Goal: Information Seeking & Learning: Find specific fact

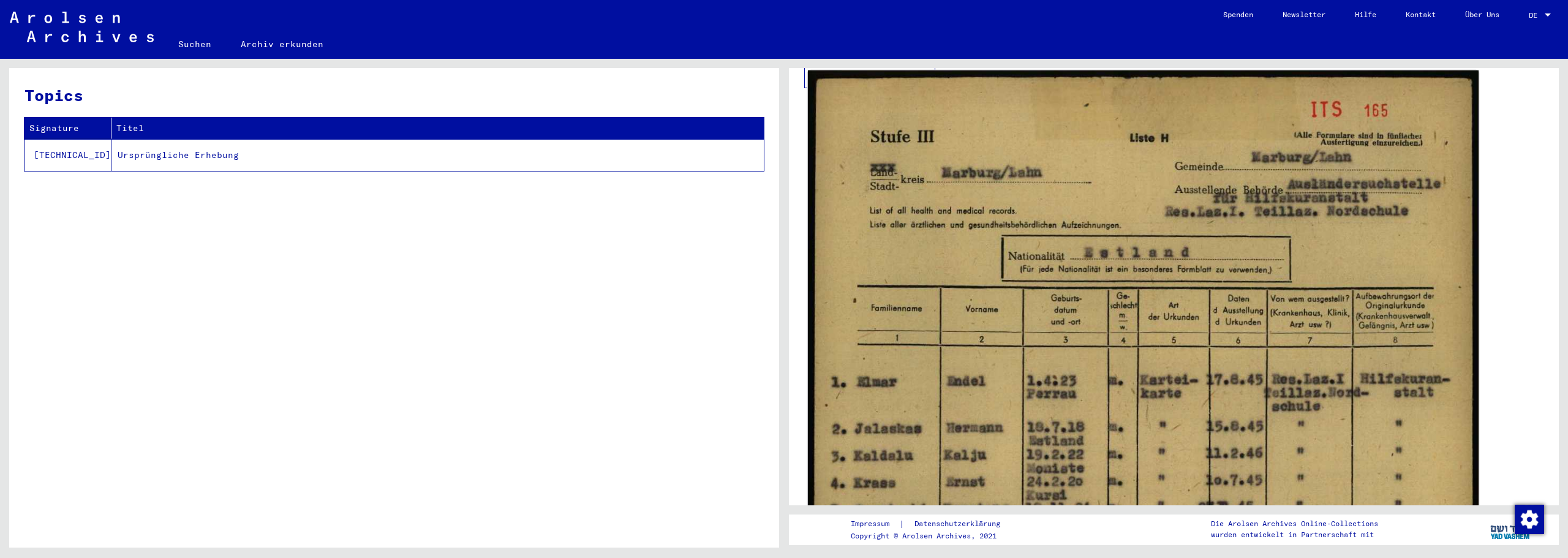
scroll to position [306, 0]
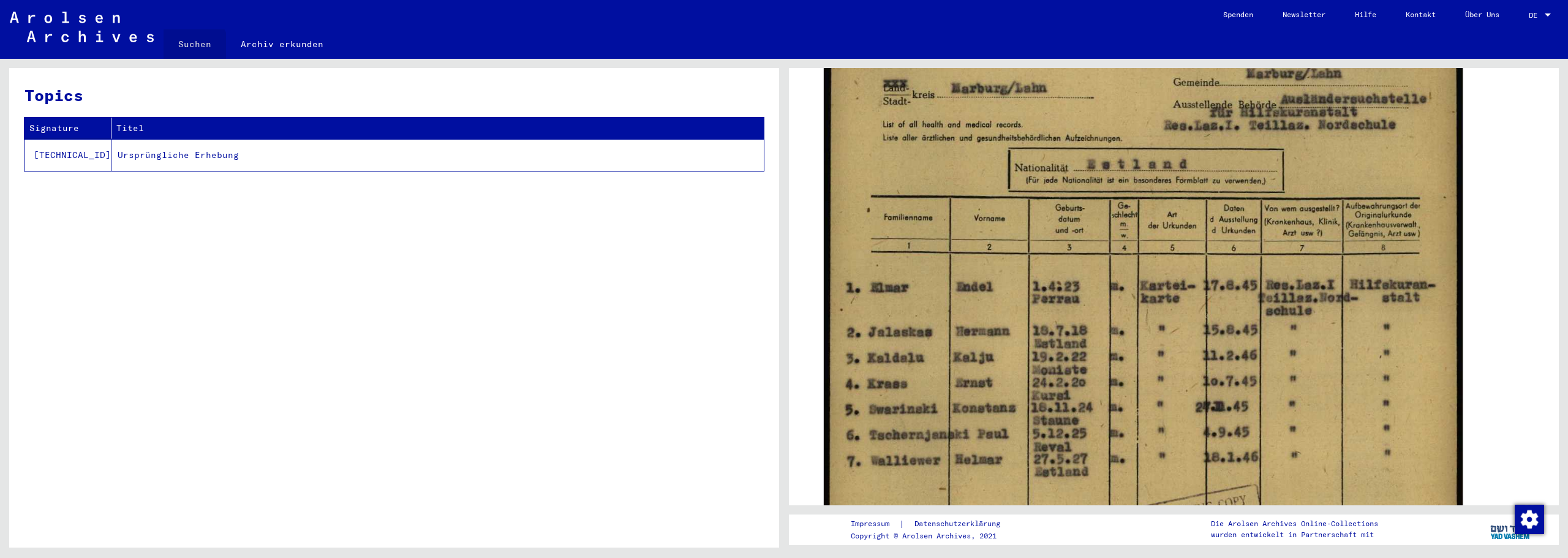
click at [192, 46] on link "Suchen" at bounding box center [194, 44] width 63 height 29
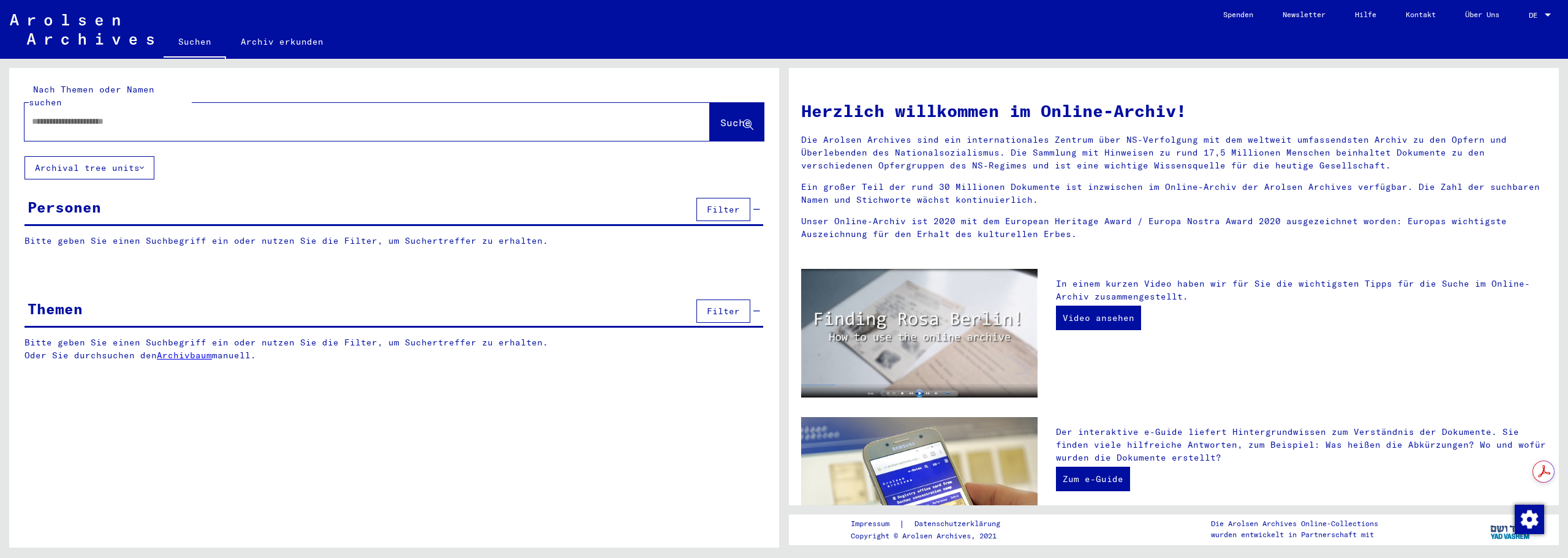
click at [158, 115] on input "text" at bounding box center [352, 121] width 641 height 13
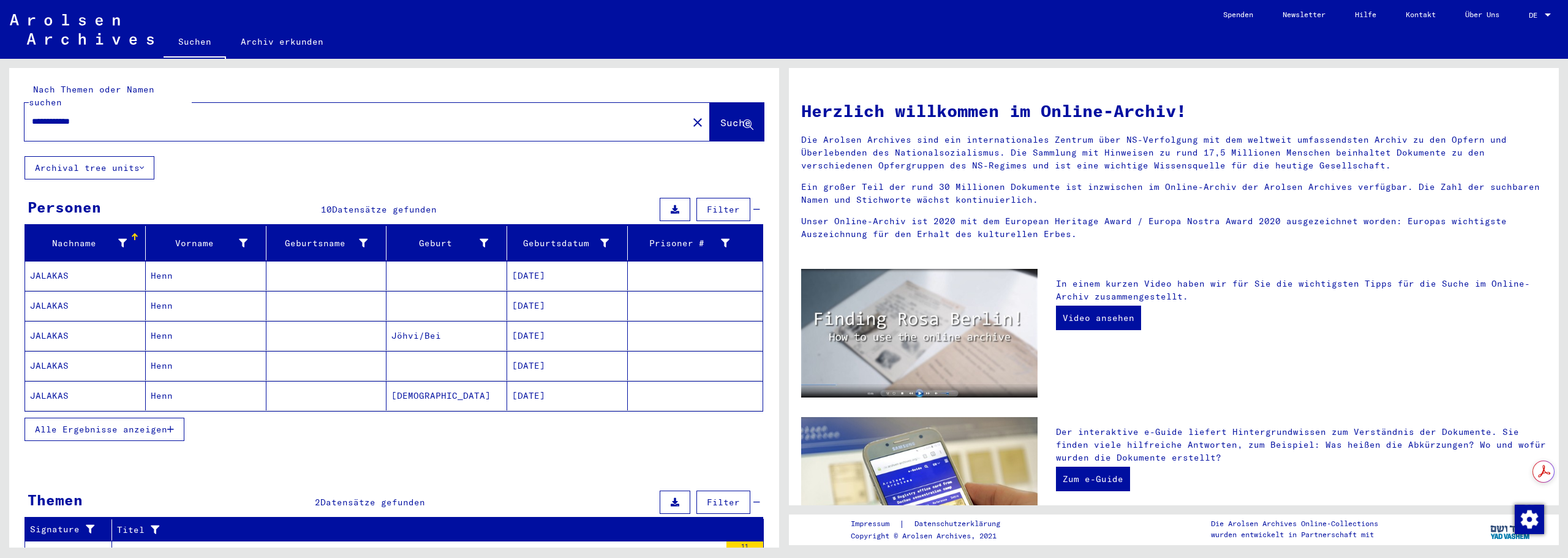
click at [174, 265] on mat-cell "Henn" at bounding box center [206, 275] width 121 height 29
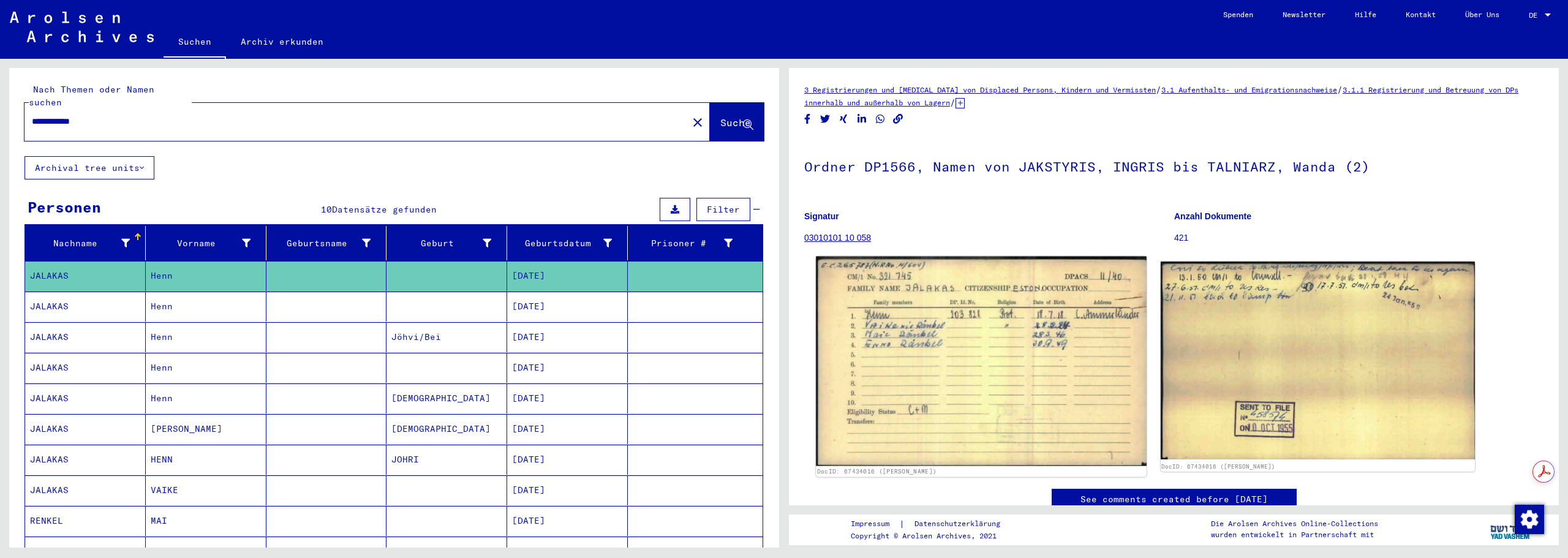
click at [894, 328] on img at bounding box center [981, 361] width 330 height 210
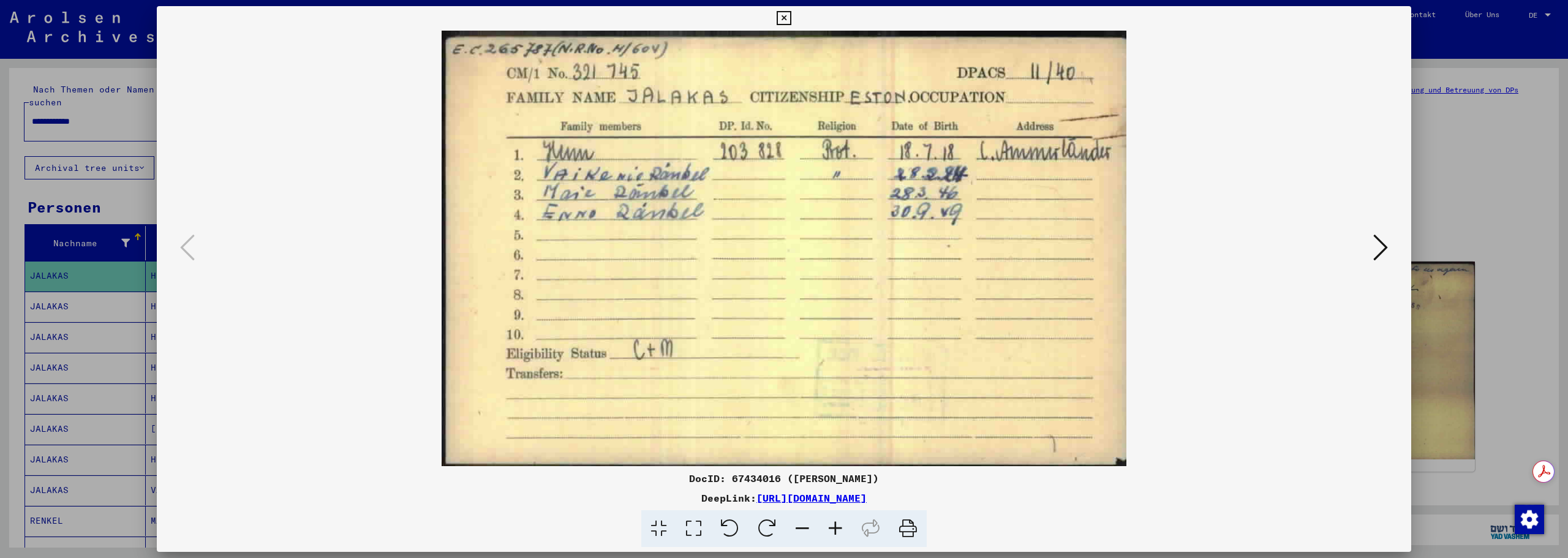
click at [785, 13] on icon at bounding box center [784, 18] width 14 height 15
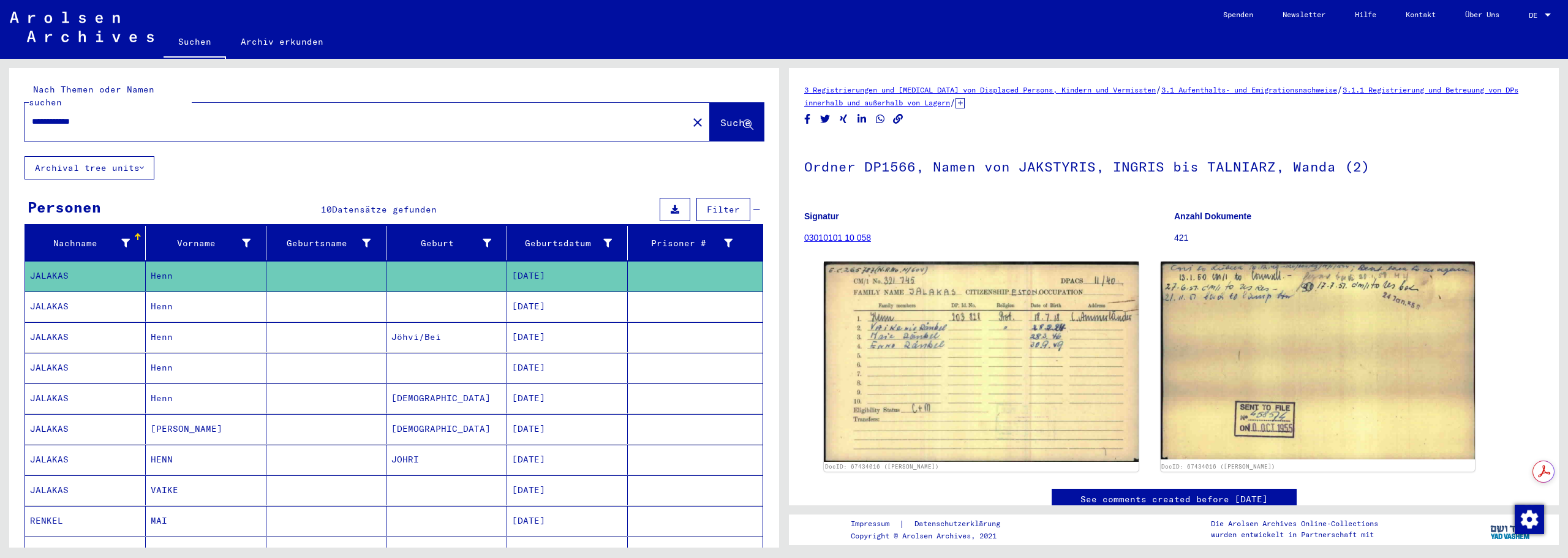
scroll to position [306, 0]
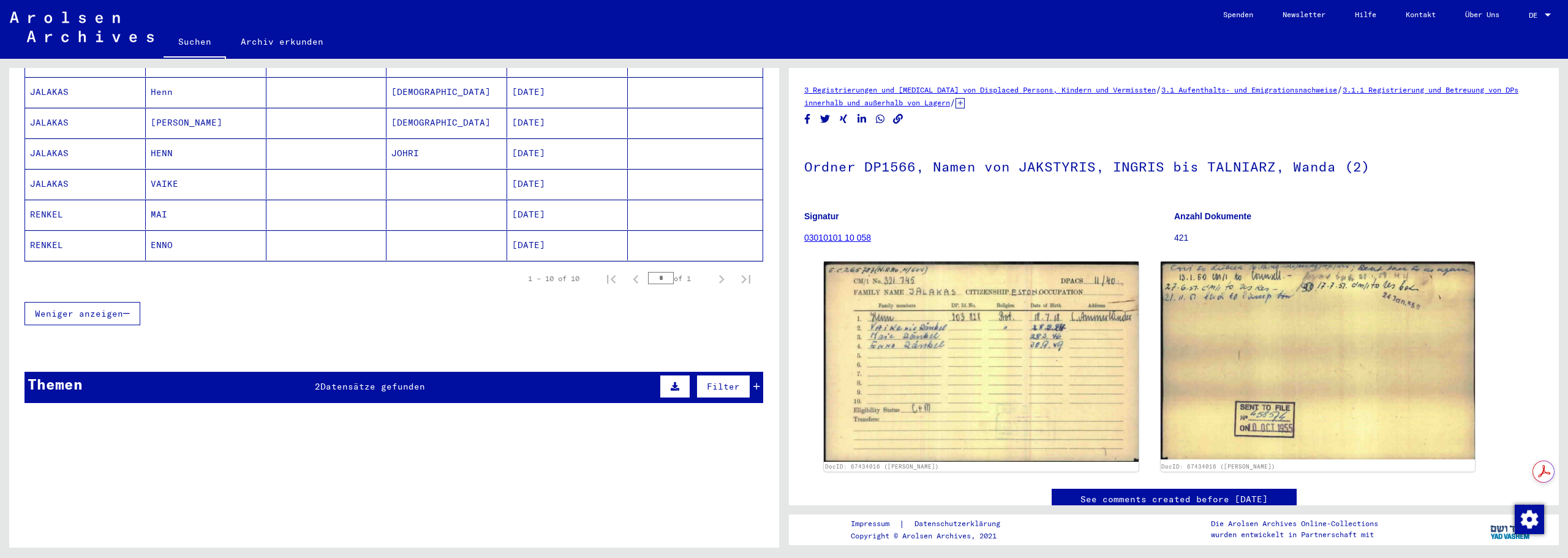
click at [174, 114] on mat-cell "[PERSON_NAME]" at bounding box center [206, 123] width 121 height 30
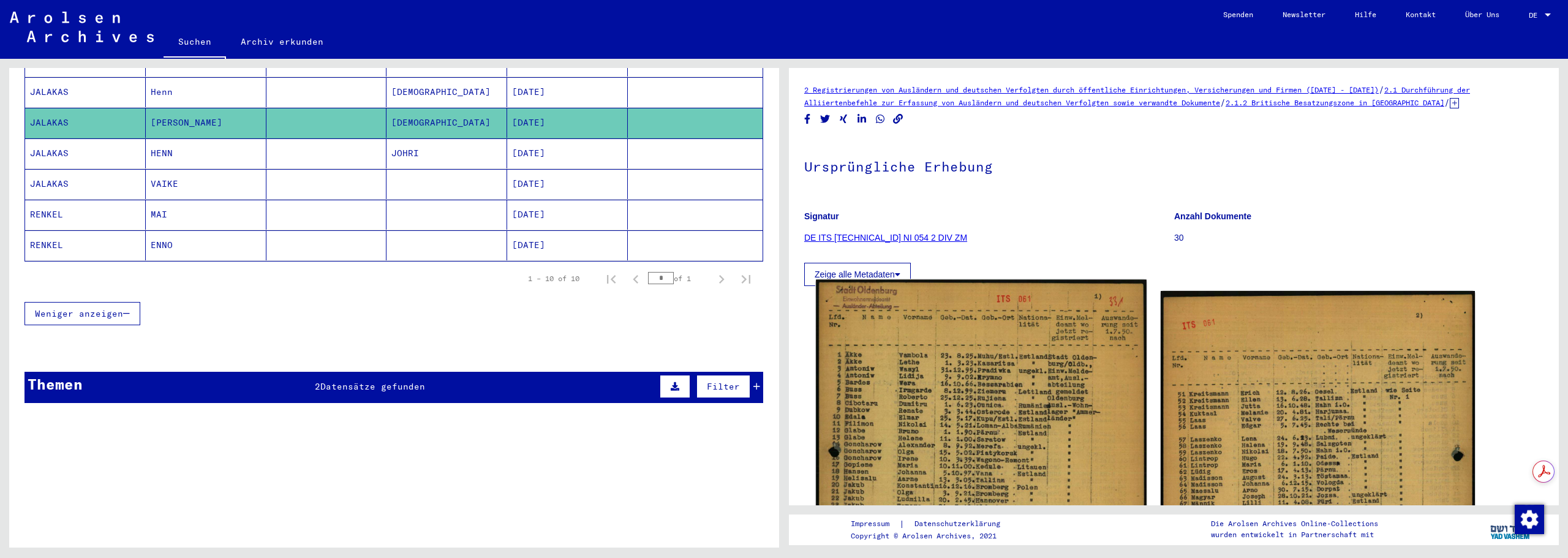
click at [922, 346] on img at bounding box center [981, 512] width 330 height 465
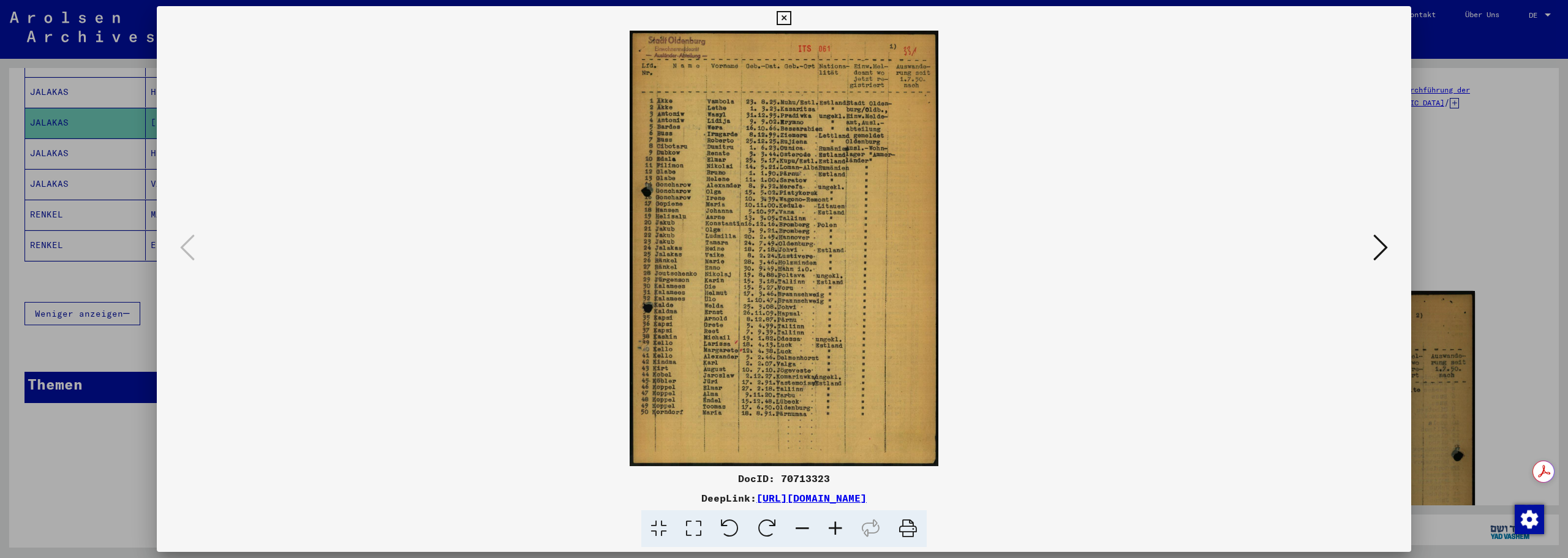
click at [833, 524] on icon at bounding box center [835, 529] width 33 height 38
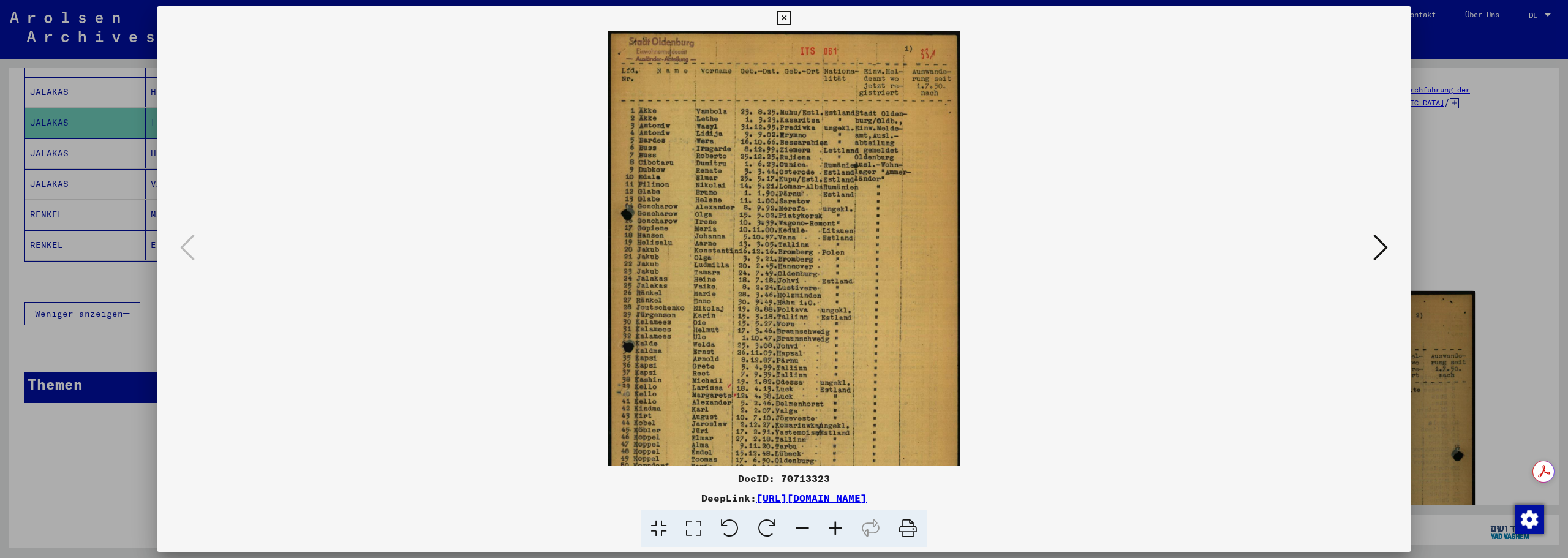
click at [833, 524] on icon at bounding box center [835, 529] width 33 height 38
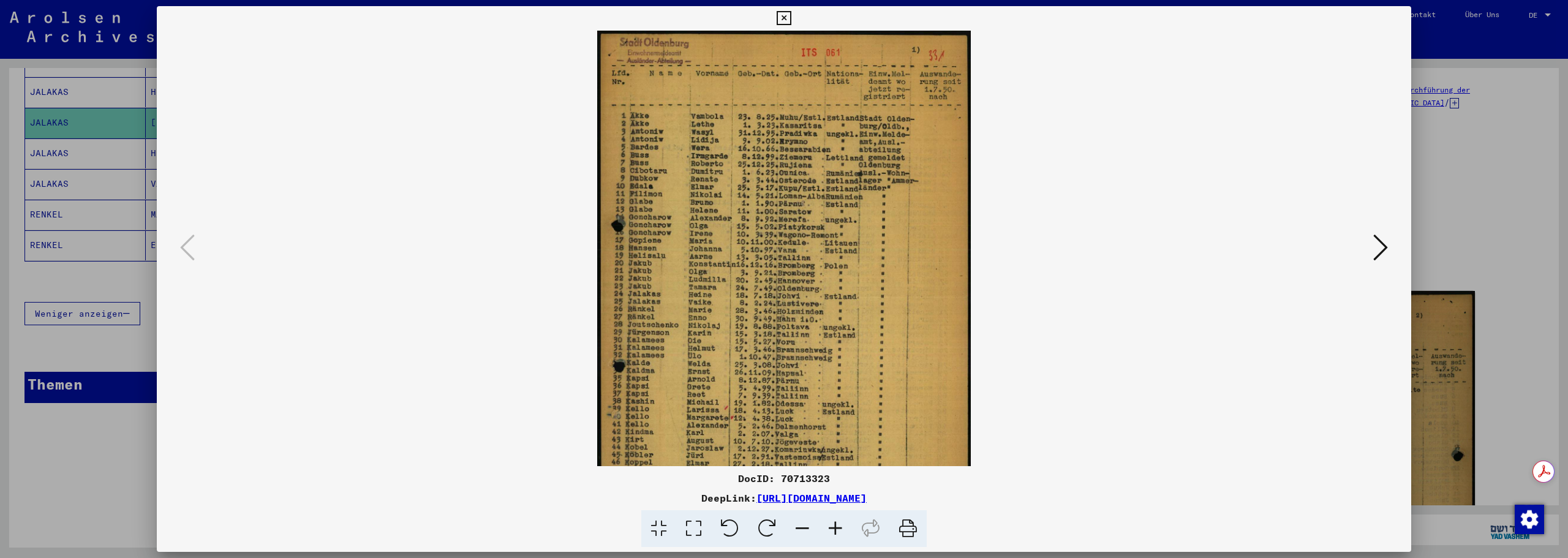
click at [833, 524] on icon at bounding box center [835, 529] width 33 height 38
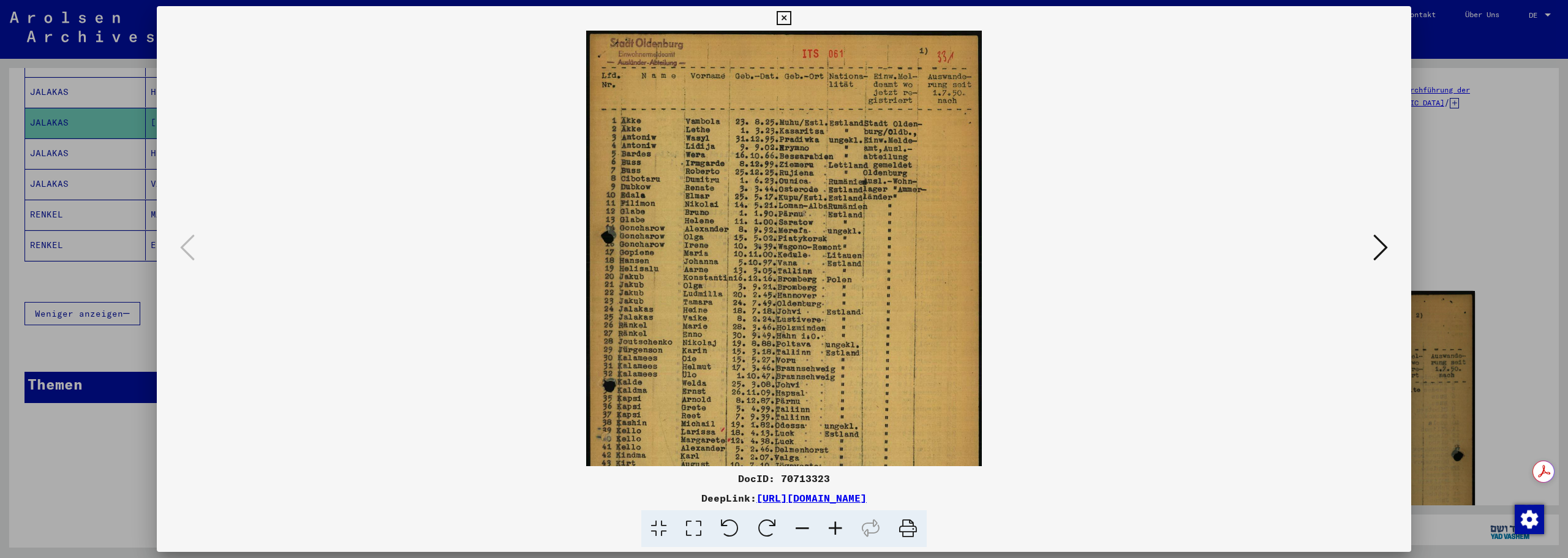
click at [833, 524] on icon at bounding box center [835, 529] width 33 height 38
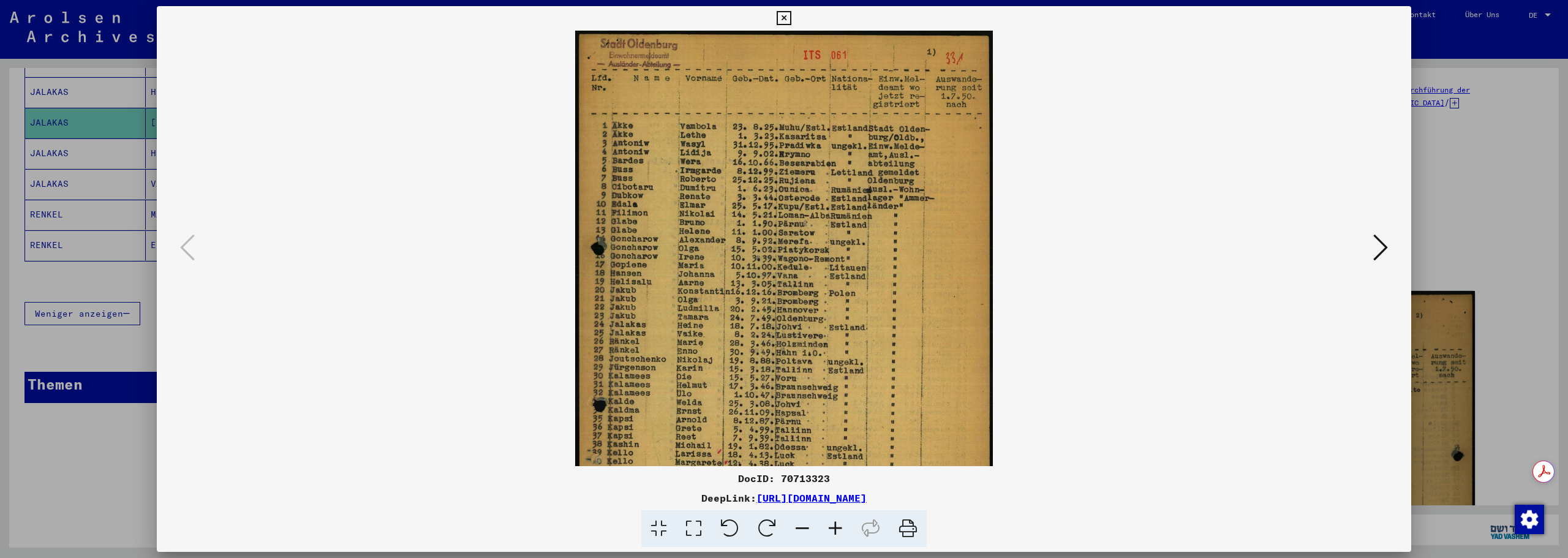
click at [833, 524] on icon at bounding box center [835, 529] width 33 height 38
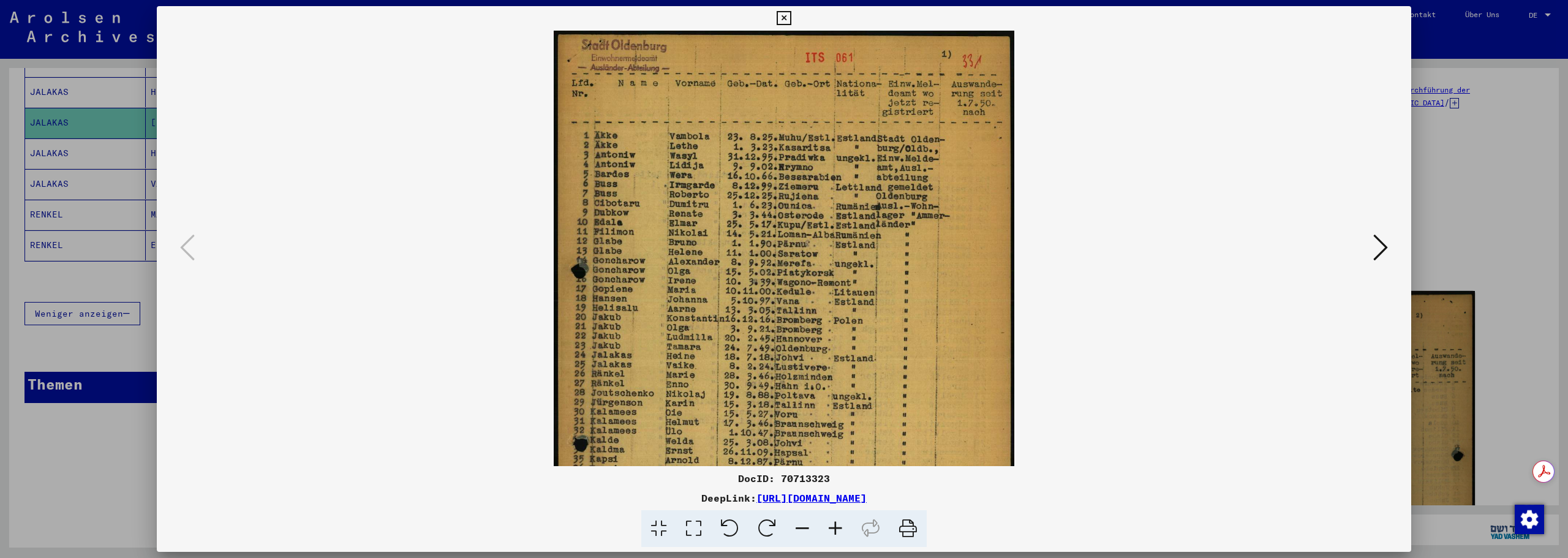
click at [833, 524] on icon at bounding box center [835, 529] width 33 height 38
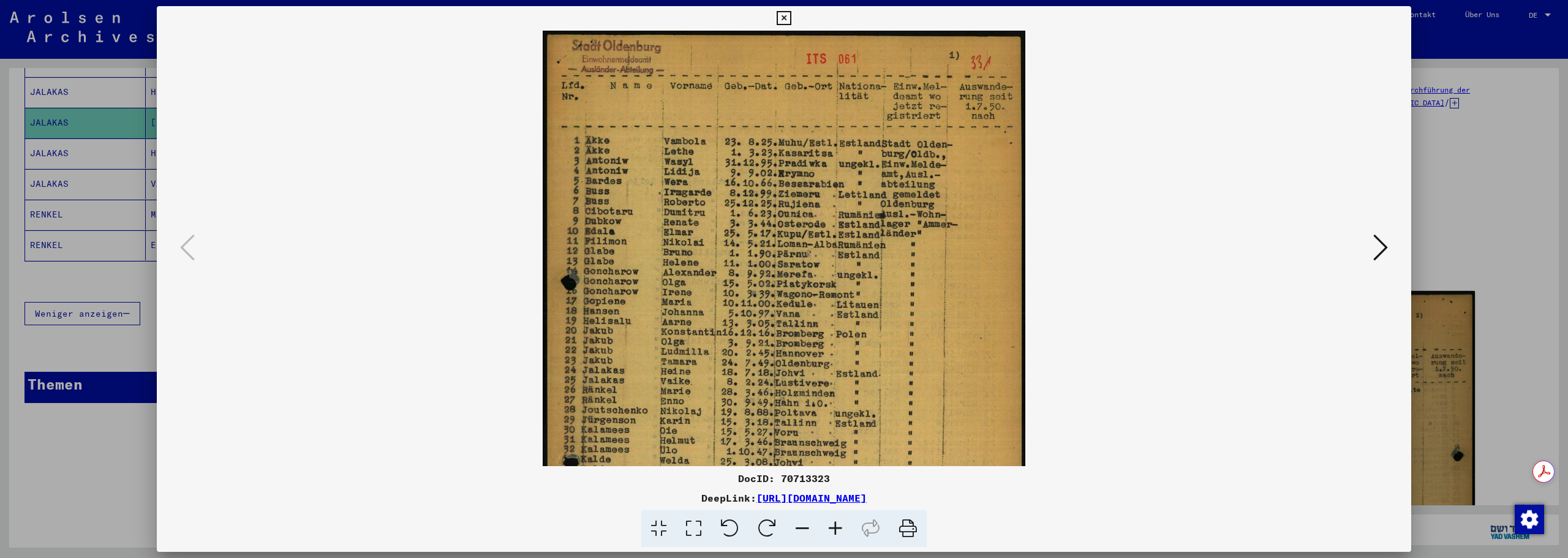
click at [833, 524] on icon at bounding box center [835, 529] width 33 height 38
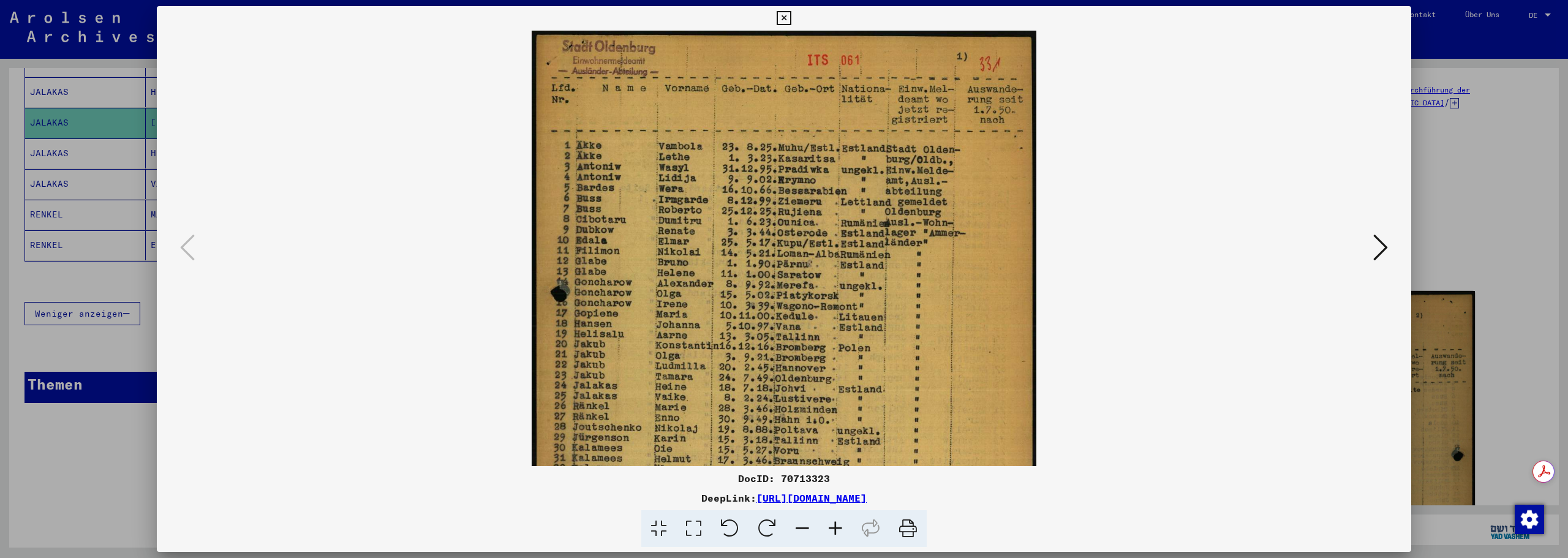
click at [833, 524] on icon at bounding box center [835, 529] width 33 height 38
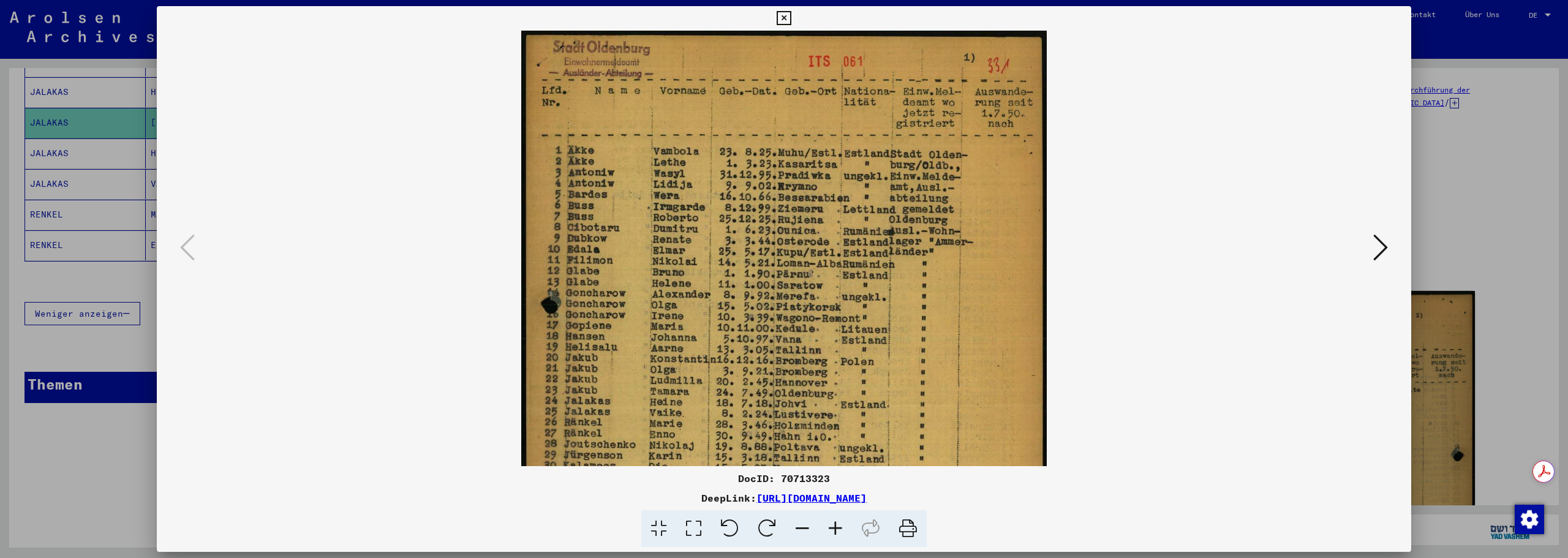
click at [833, 523] on icon at bounding box center [835, 529] width 33 height 38
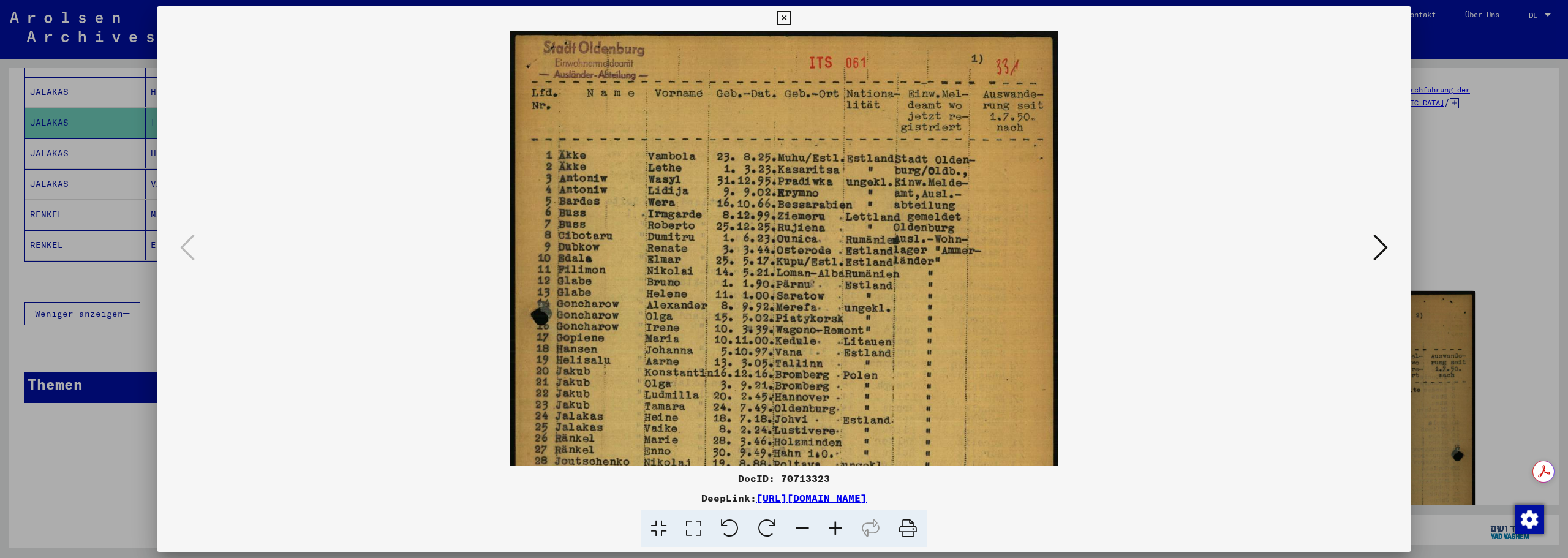
click at [784, 15] on icon at bounding box center [784, 18] width 14 height 15
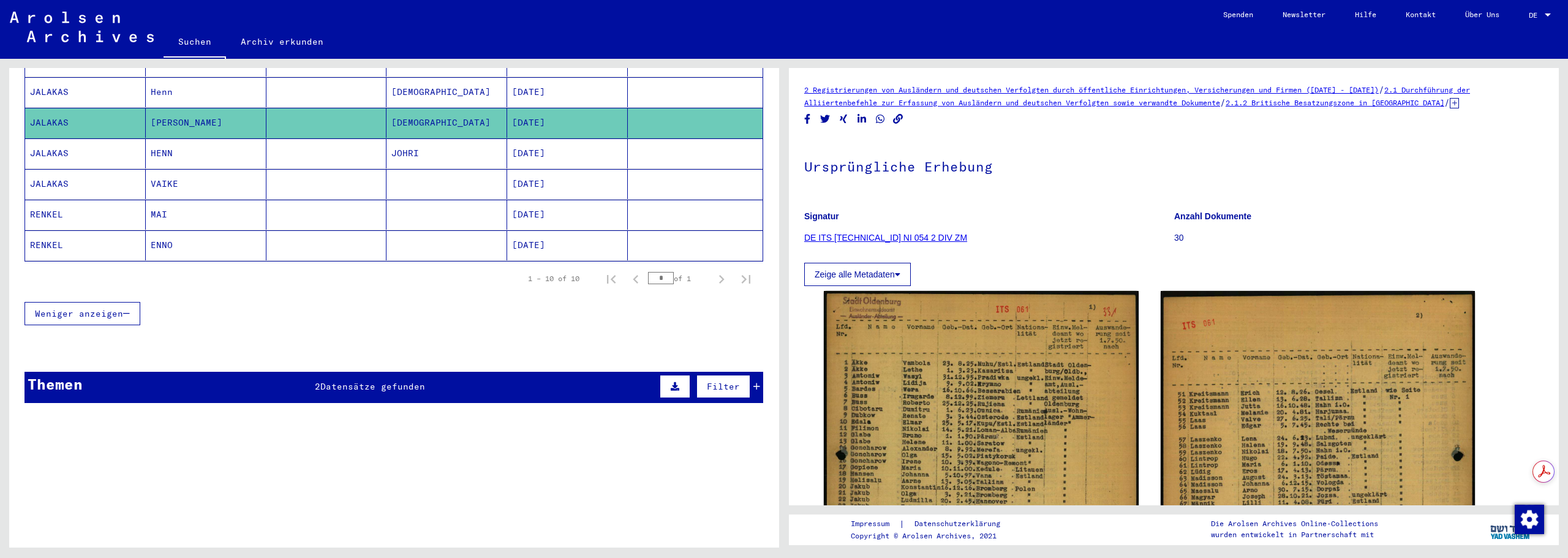
click at [181, 138] on mat-cell "HENN" at bounding box center [206, 153] width 121 height 30
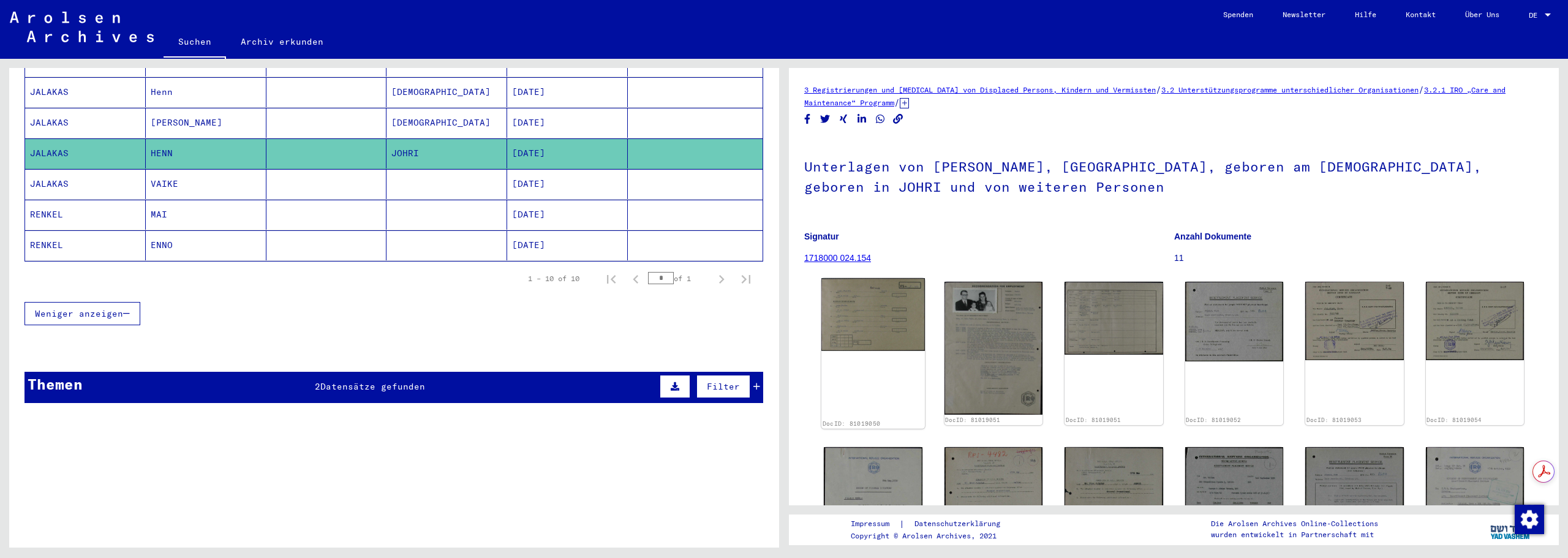
click at [901, 315] on img at bounding box center [872, 314] width 103 height 72
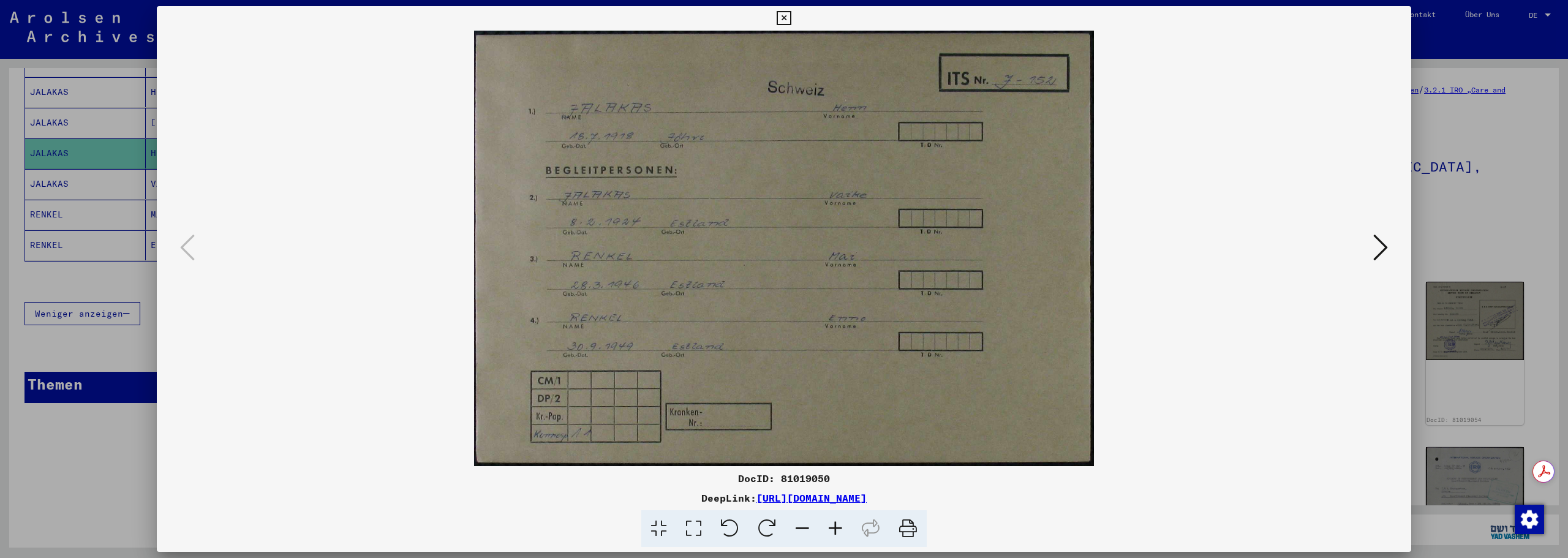
click at [1377, 243] on icon at bounding box center [1380, 247] width 15 height 29
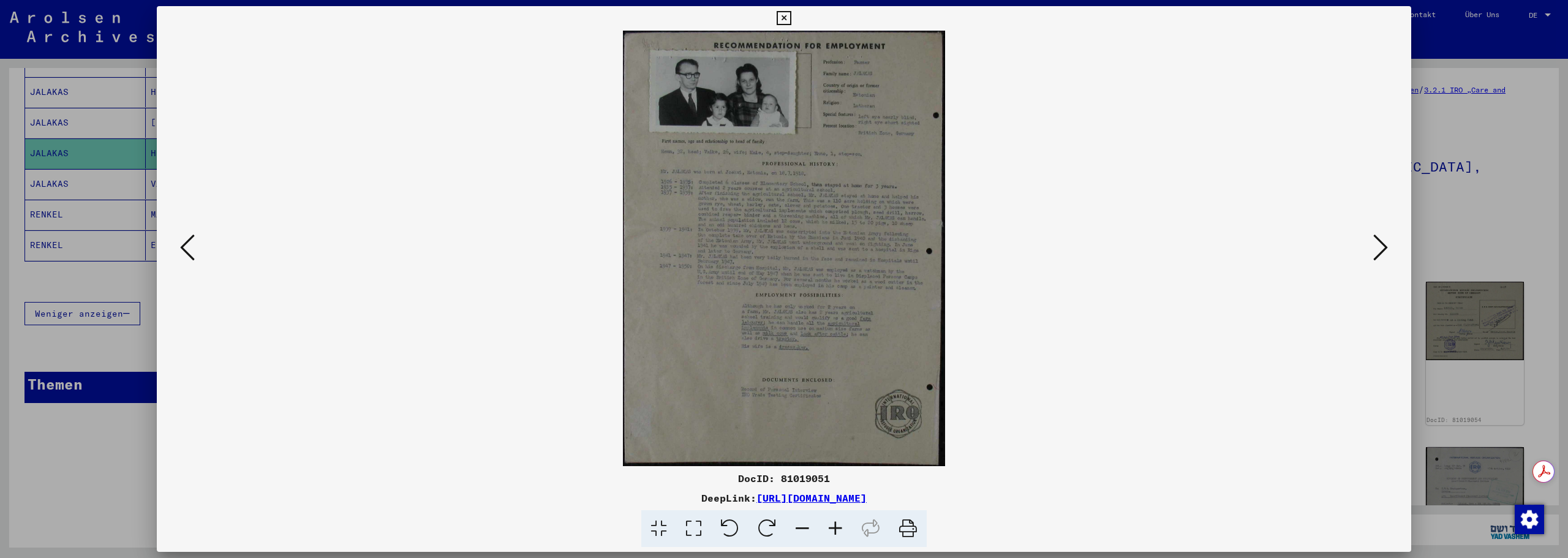
click at [836, 531] on icon at bounding box center [835, 529] width 33 height 38
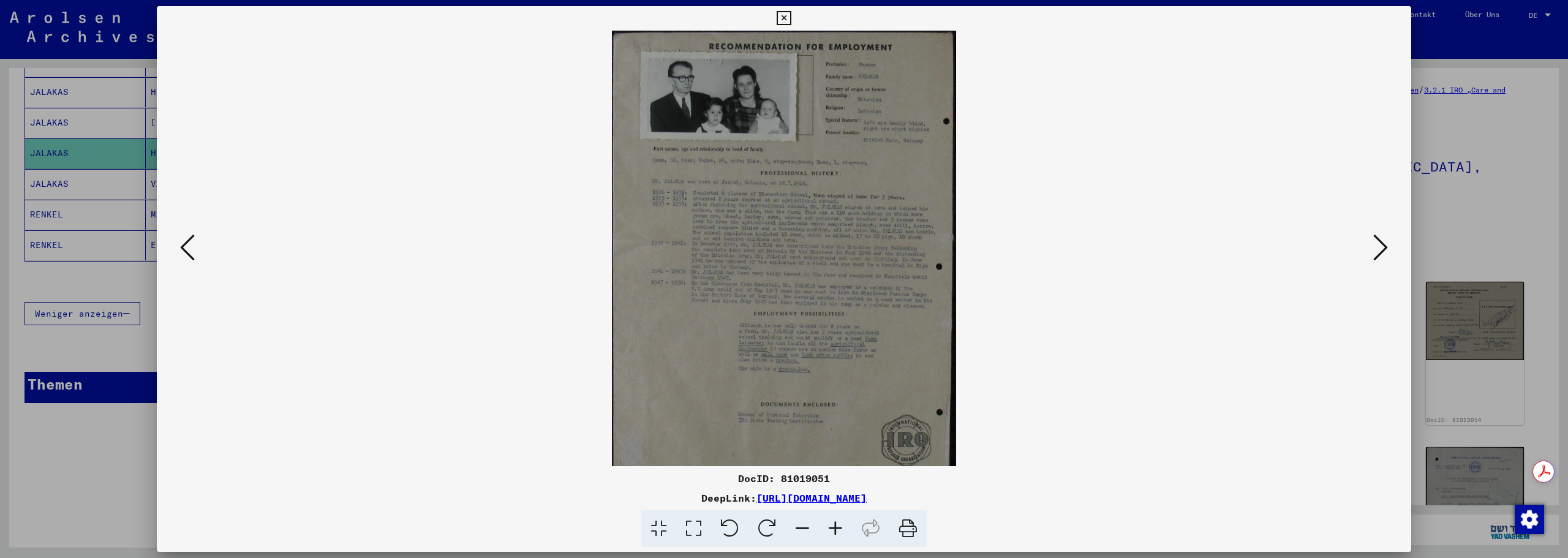
click at [836, 531] on icon at bounding box center [835, 529] width 33 height 38
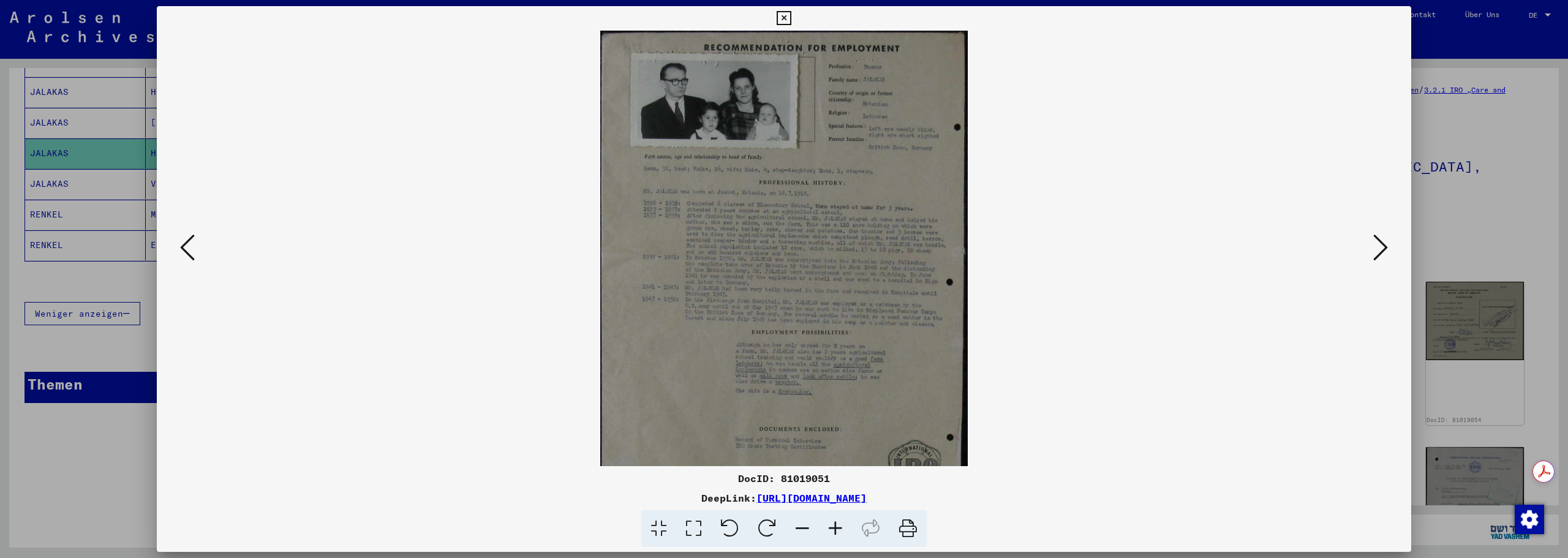
click at [836, 531] on icon at bounding box center [835, 529] width 33 height 38
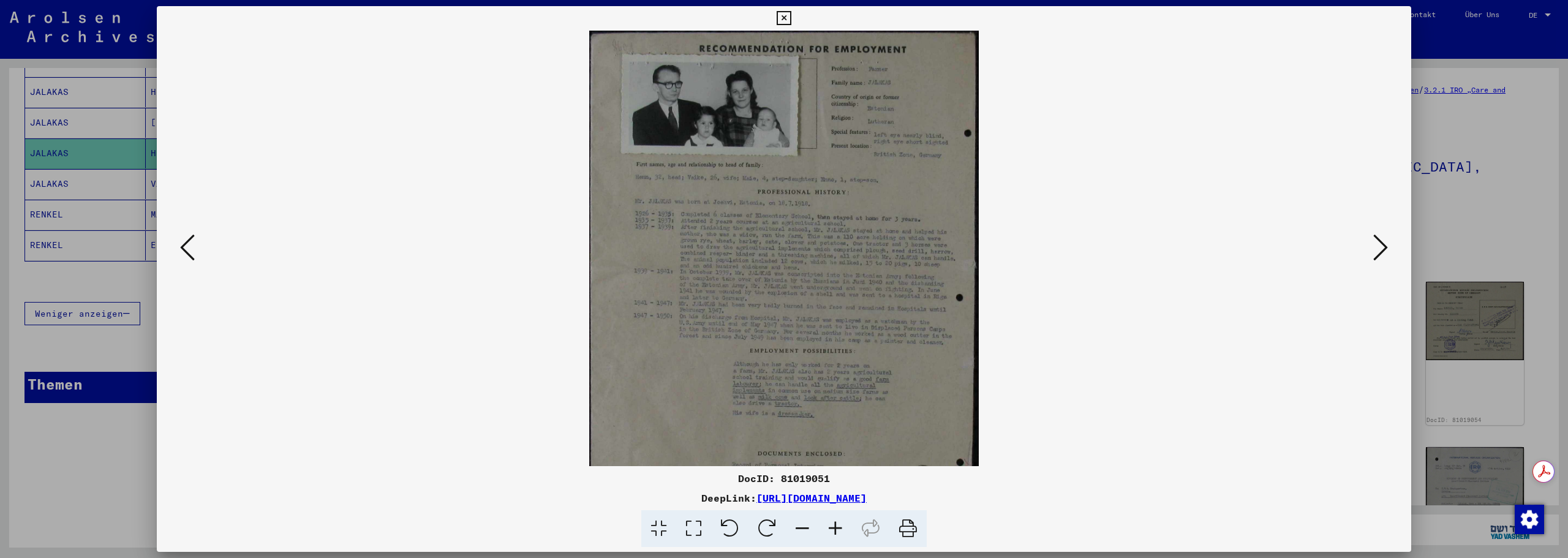
click at [836, 531] on icon at bounding box center [835, 529] width 33 height 38
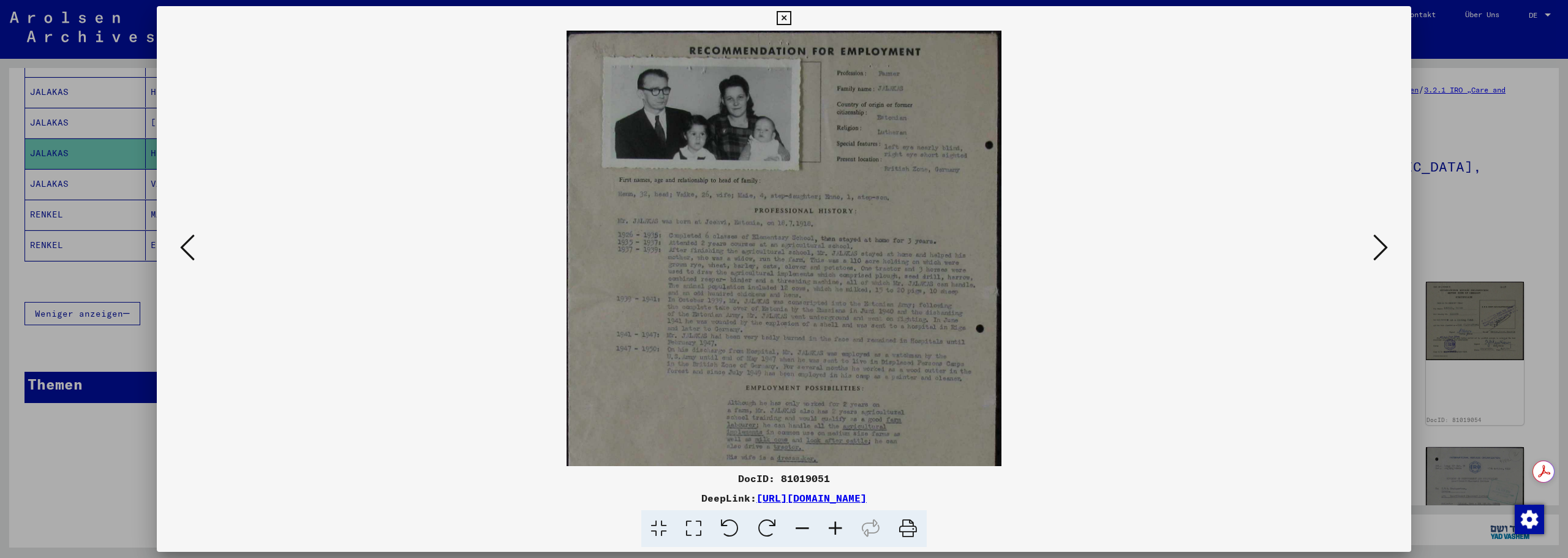
click at [836, 531] on icon at bounding box center [835, 529] width 33 height 38
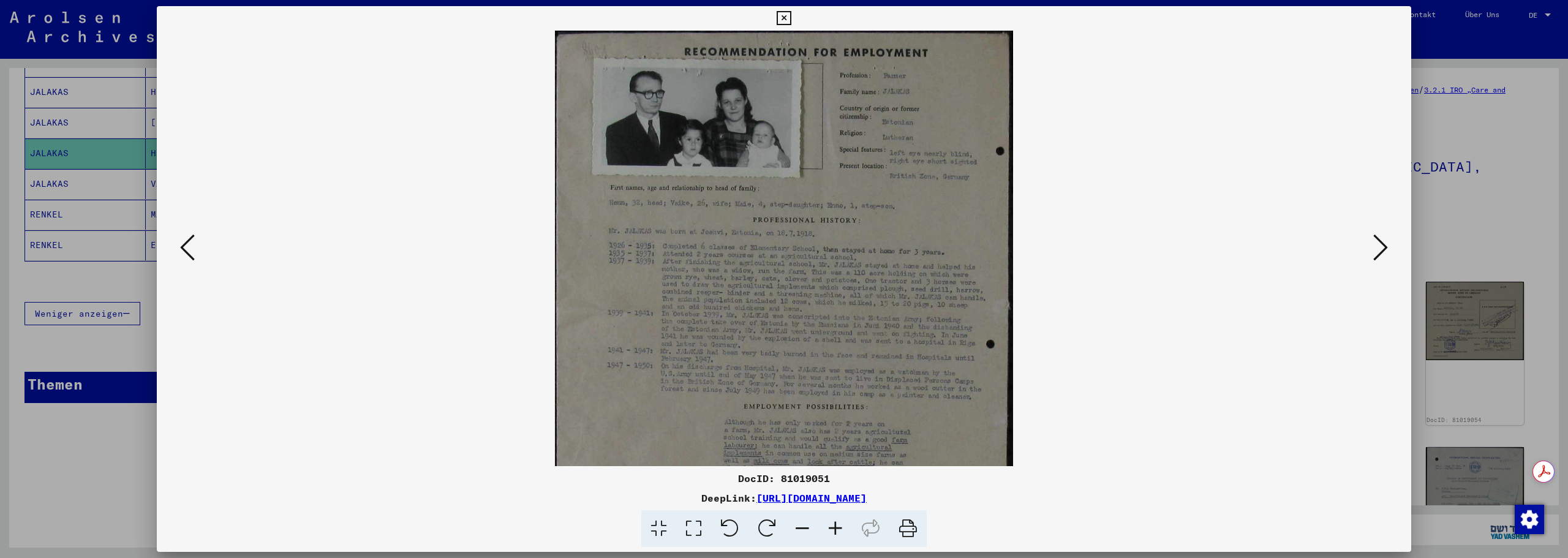
click at [836, 531] on icon at bounding box center [835, 529] width 33 height 38
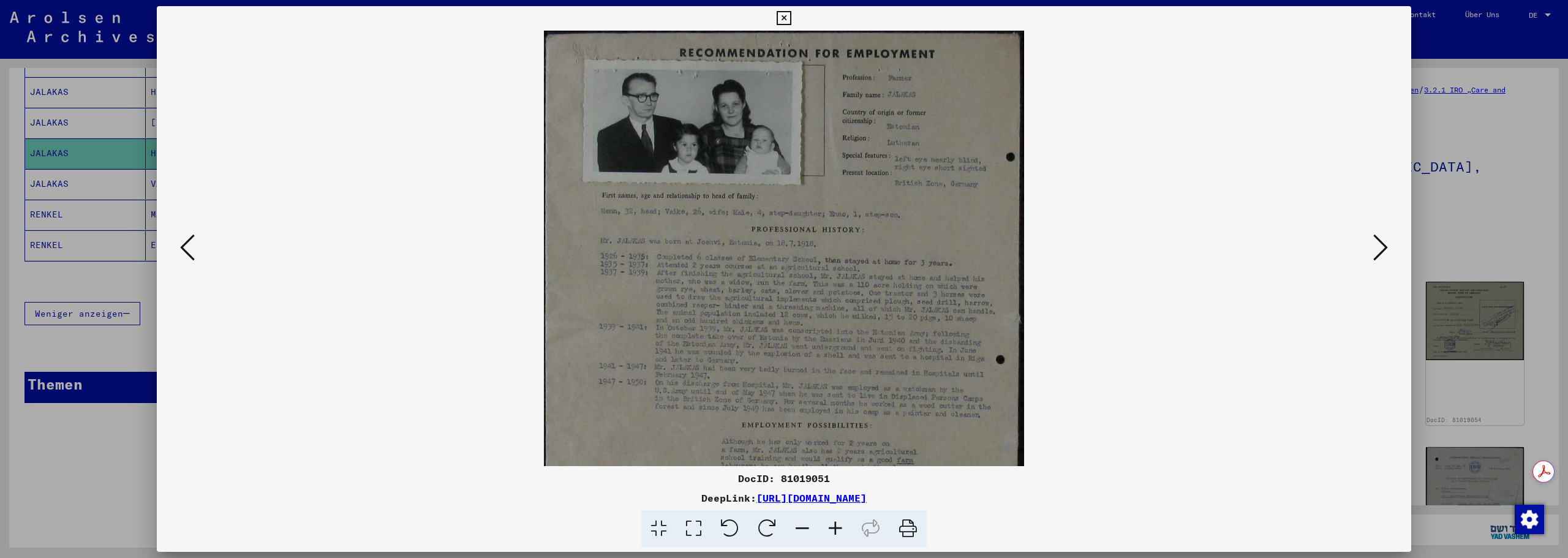
click at [836, 531] on icon at bounding box center [835, 529] width 33 height 38
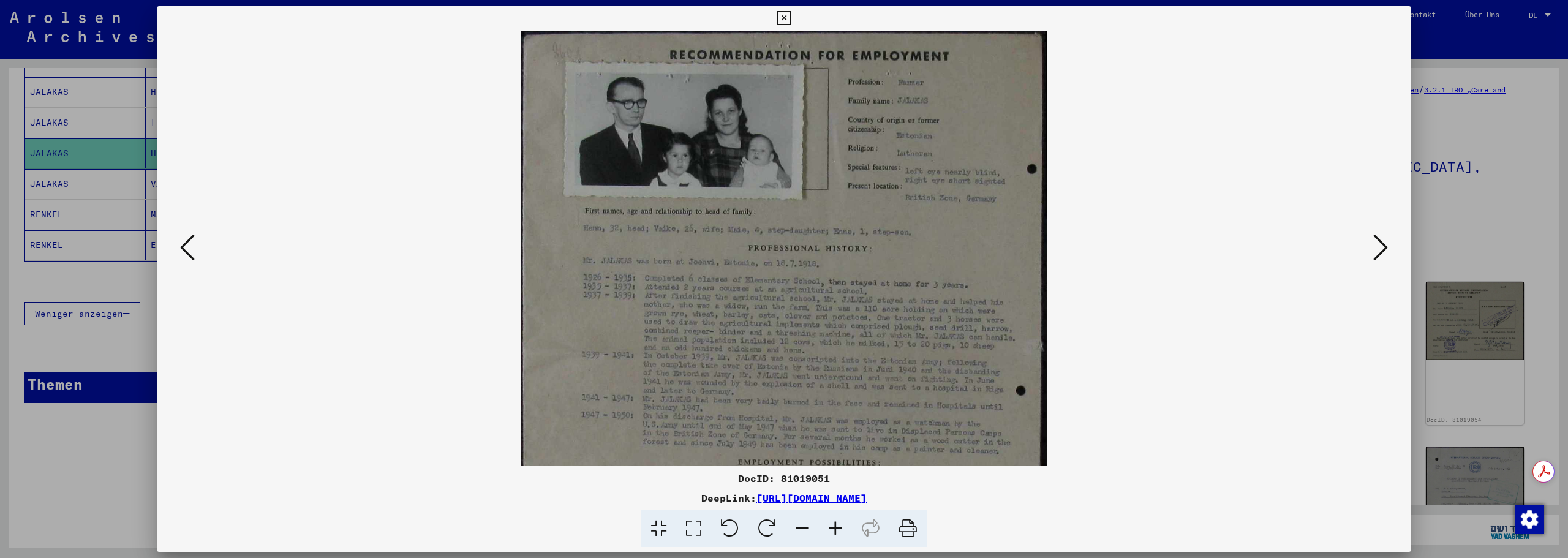
click at [836, 531] on icon at bounding box center [835, 529] width 33 height 38
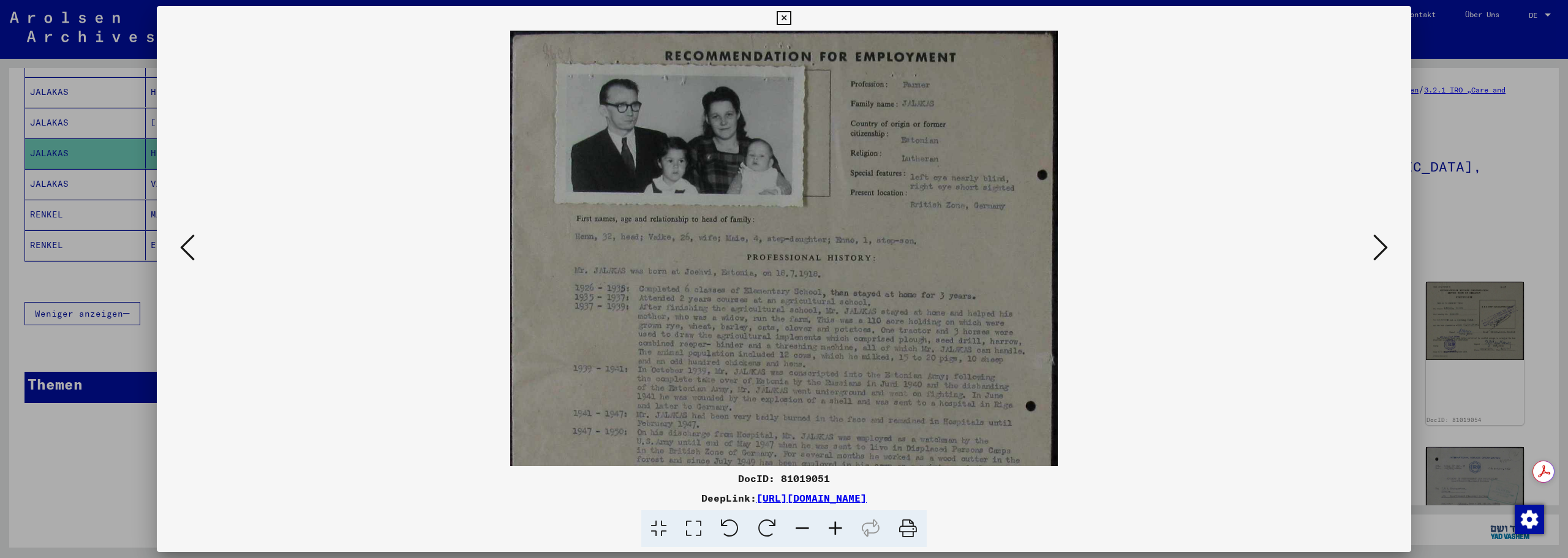
click at [836, 531] on icon at bounding box center [835, 529] width 33 height 38
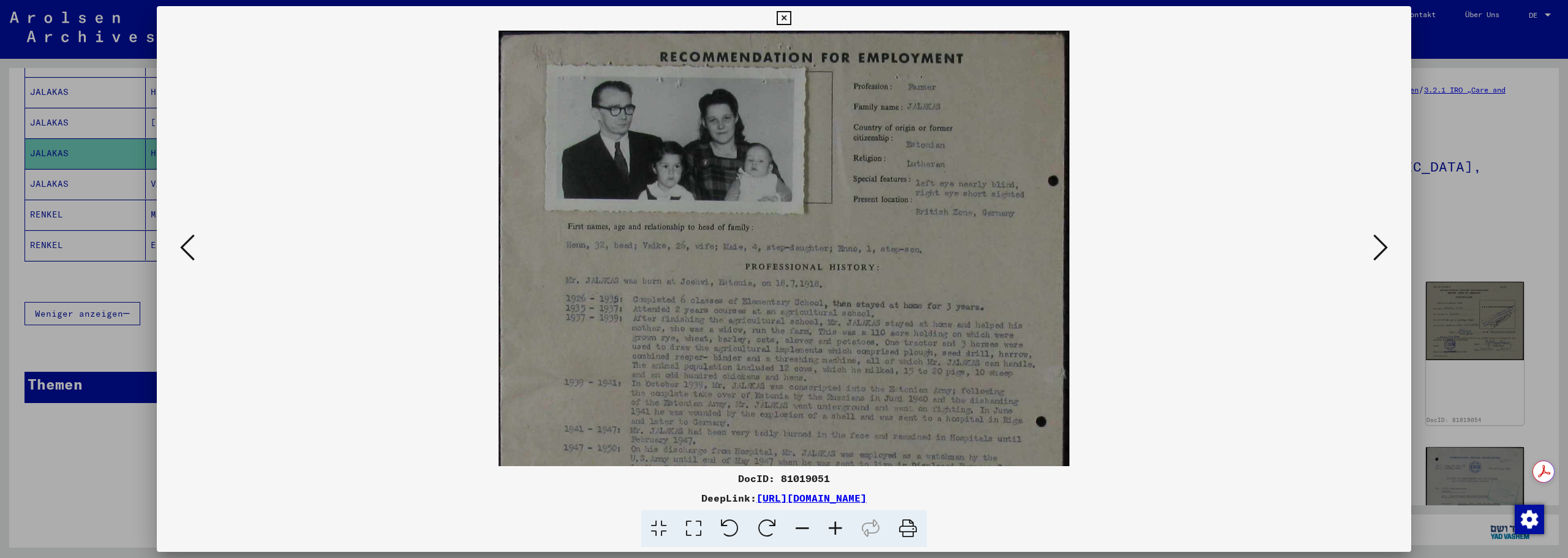
click at [836, 531] on icon at bounding box center [835, 529] width 33 height 38
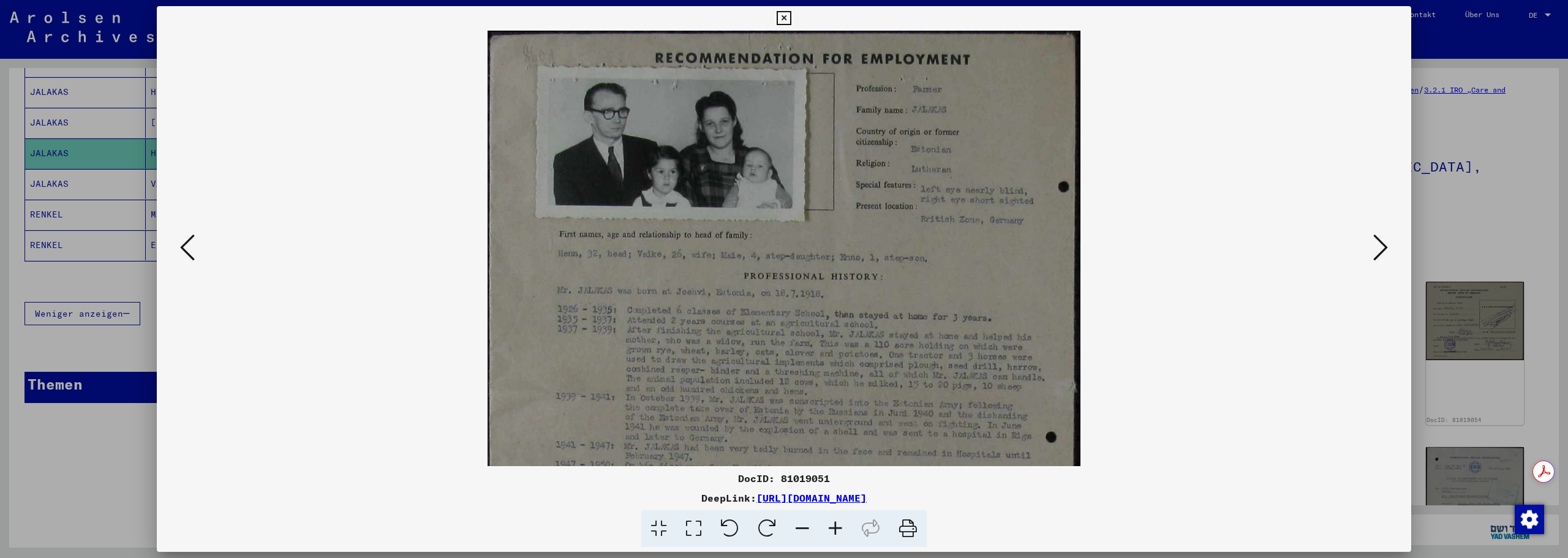
click at [836, 531] on icon at bounding box center [835, 529] width 33 height 38
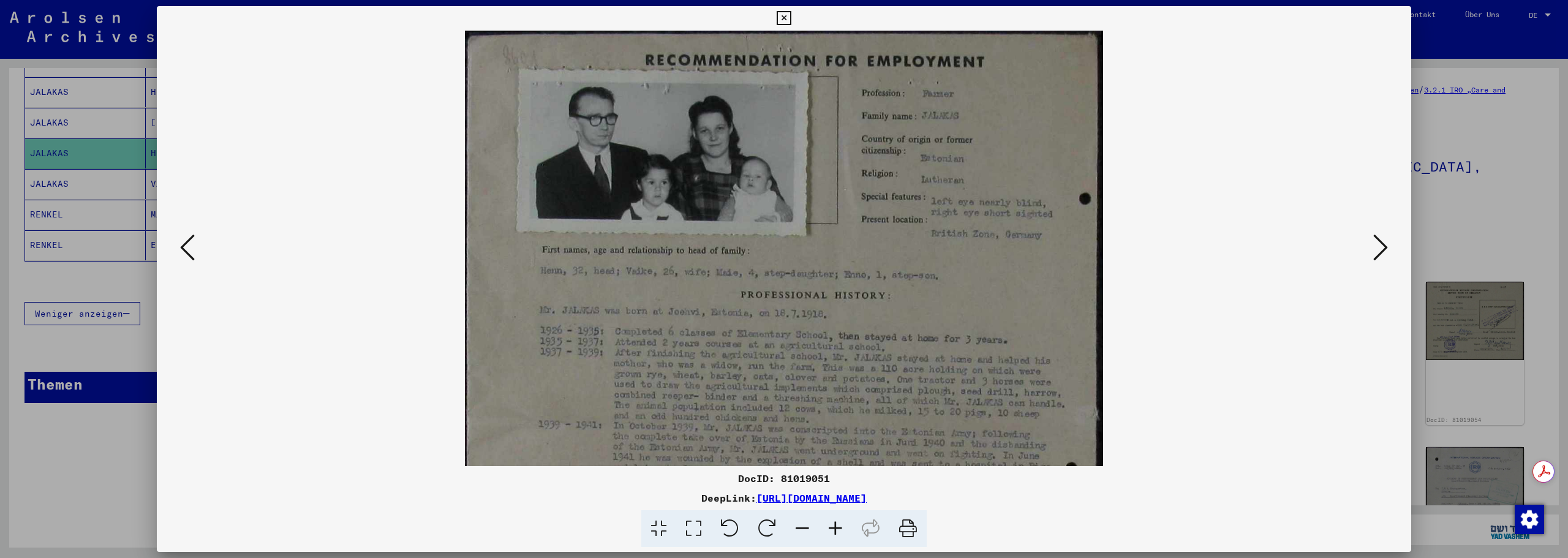
click at [836, 531] on icon at bounding box center [835, 529] width 33 height 38
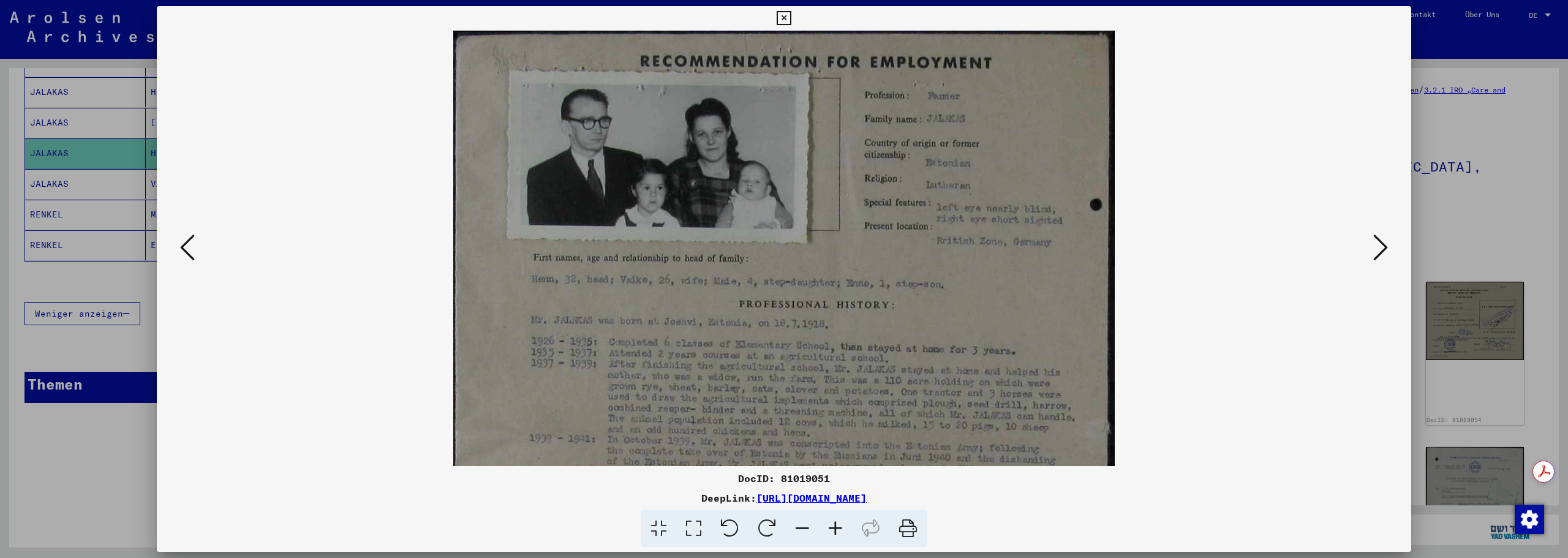
click at [836, 531] on icon at bounding box center [835, 529] width 33 height 38
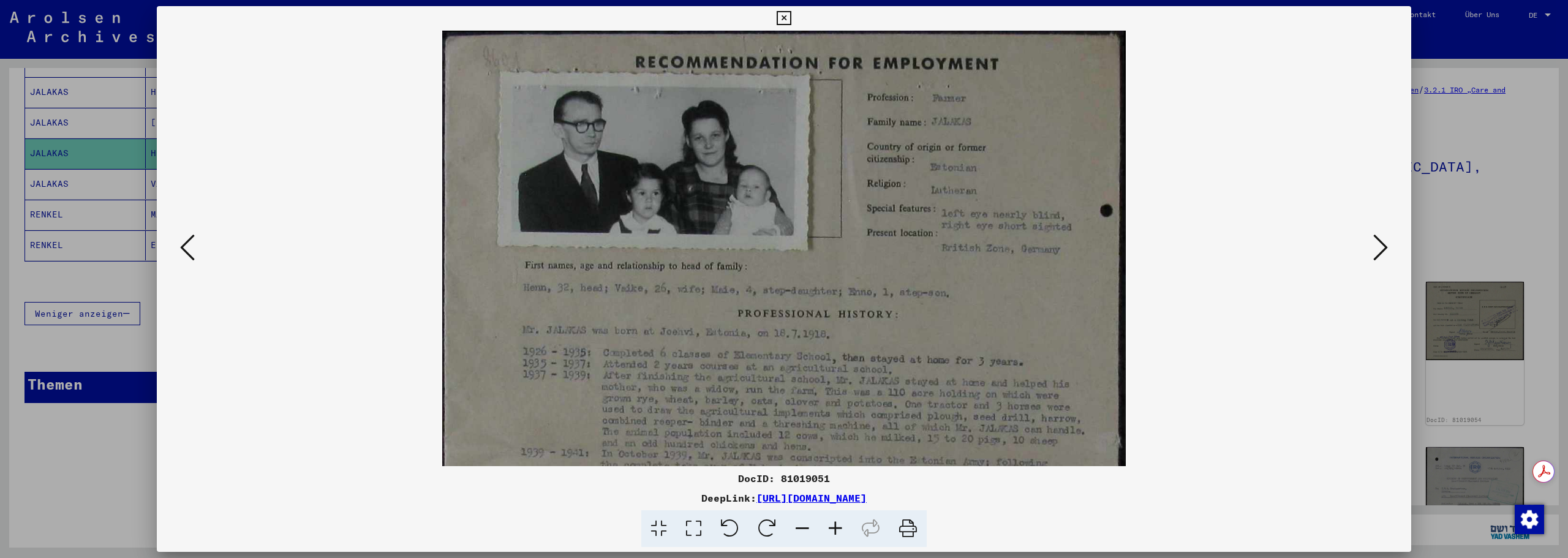
click at [836, 531] on icon at bounding box center [835, 529] width 33 height 38
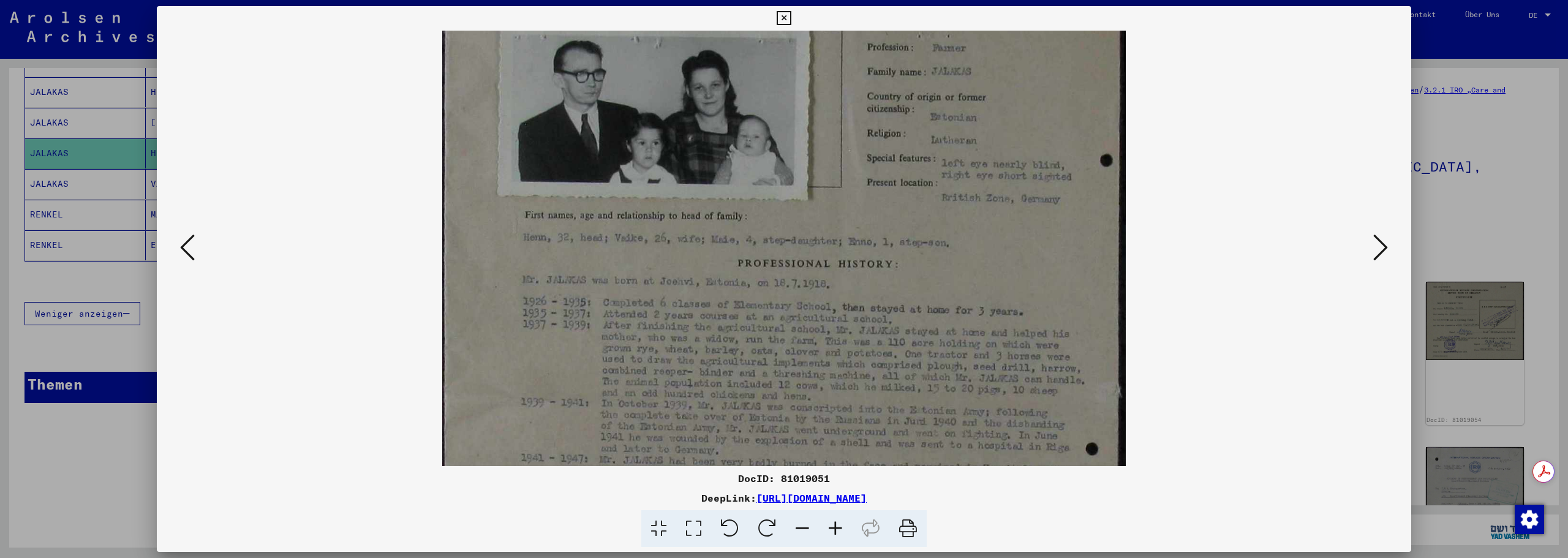
scroll to position [51, 0]
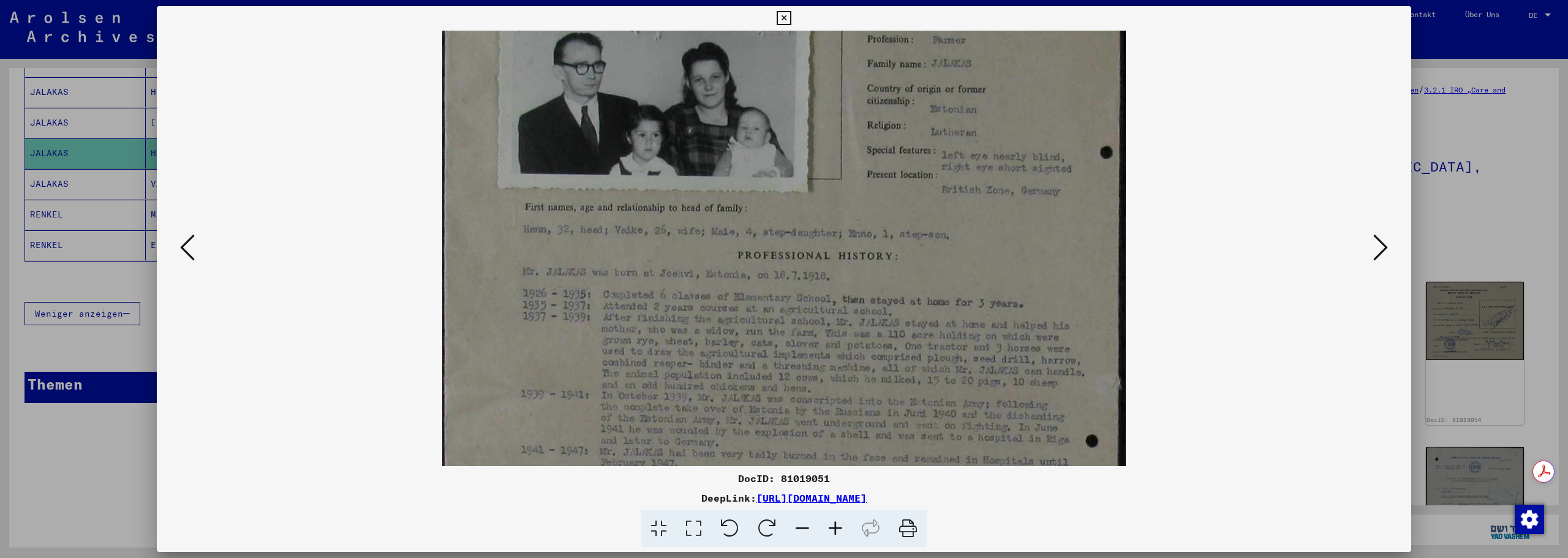
drag, startPoint x: 828, startPoint y: 387, endPoint x: 839, endPoint y: 338, distance: 50.2
click at [839, 341] on img at bounding box center [784, 435] width 683 height 925
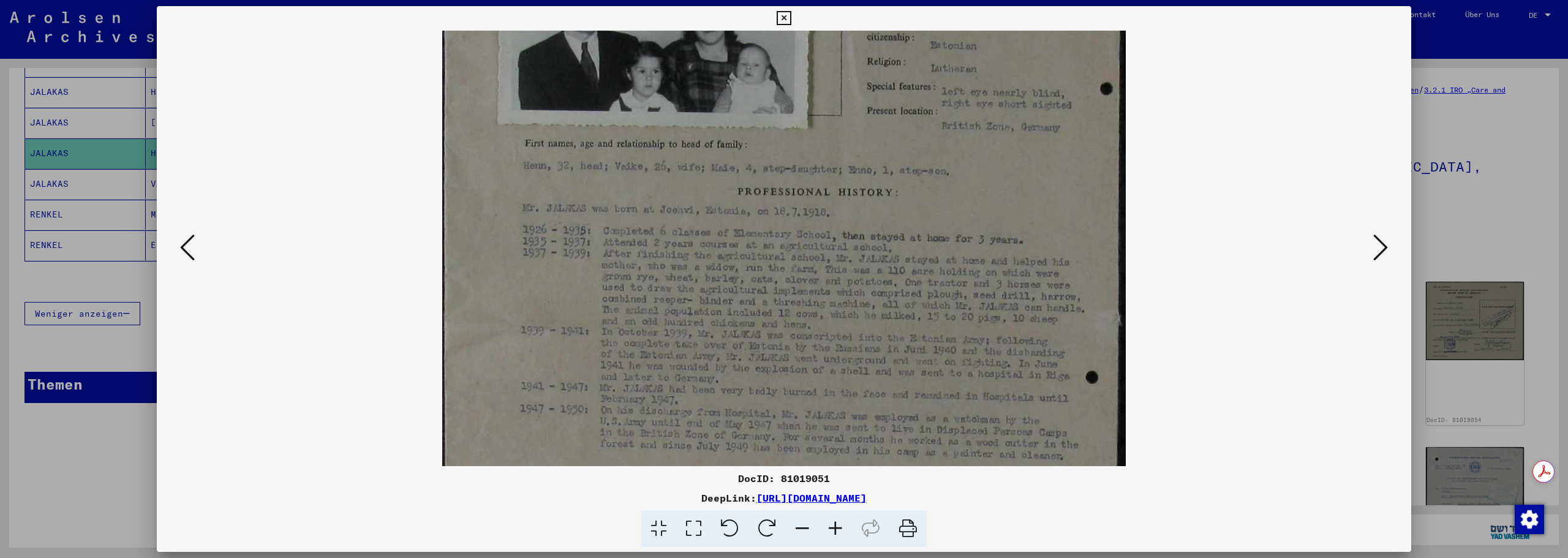
drag, startPoint x: 678, startPoint y: 364, endPoint x: 678, endPoint y: 302, distance: 62.0
click at [678, 302] on img at bounding box center [784, 371] width 683 height 925
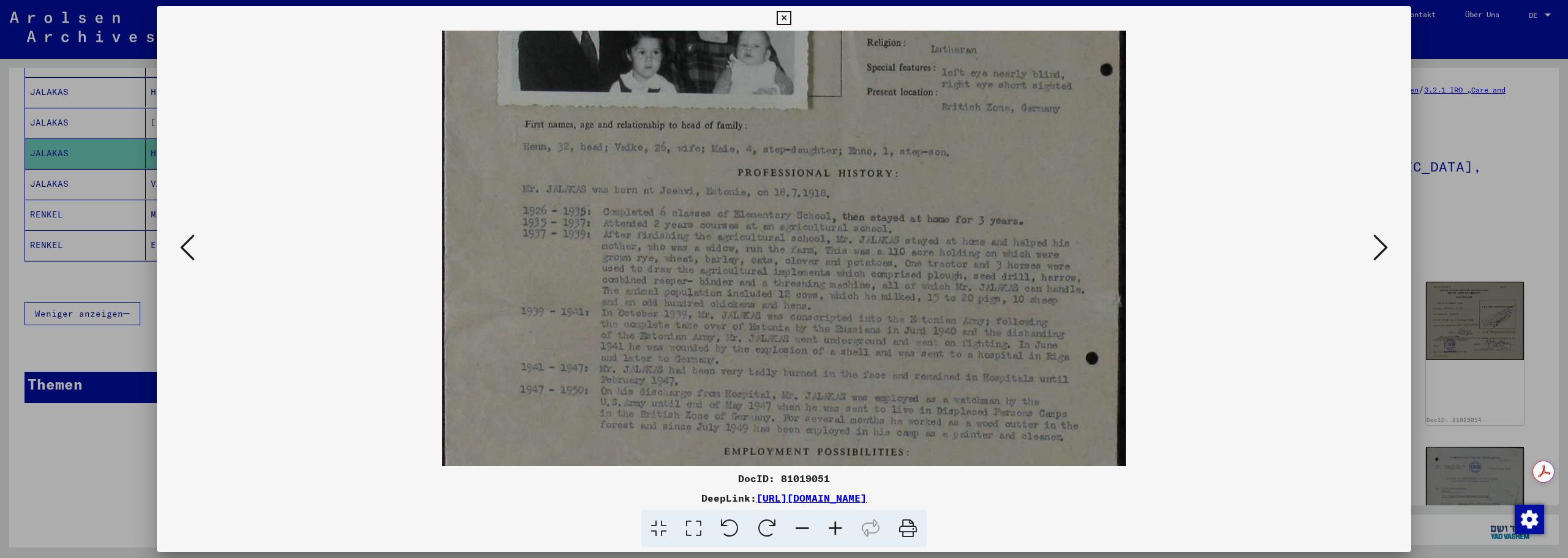
drag, startPoint x: 691, startPoint y: 367, endPoint x: 691, endPoint y: 344, distance: 23.0
click at [690, 349] on img at bounding box center [784, 352] width 683 height 925
click at [691, 359] on img at bounding box center [784, 349] width 683 height 925
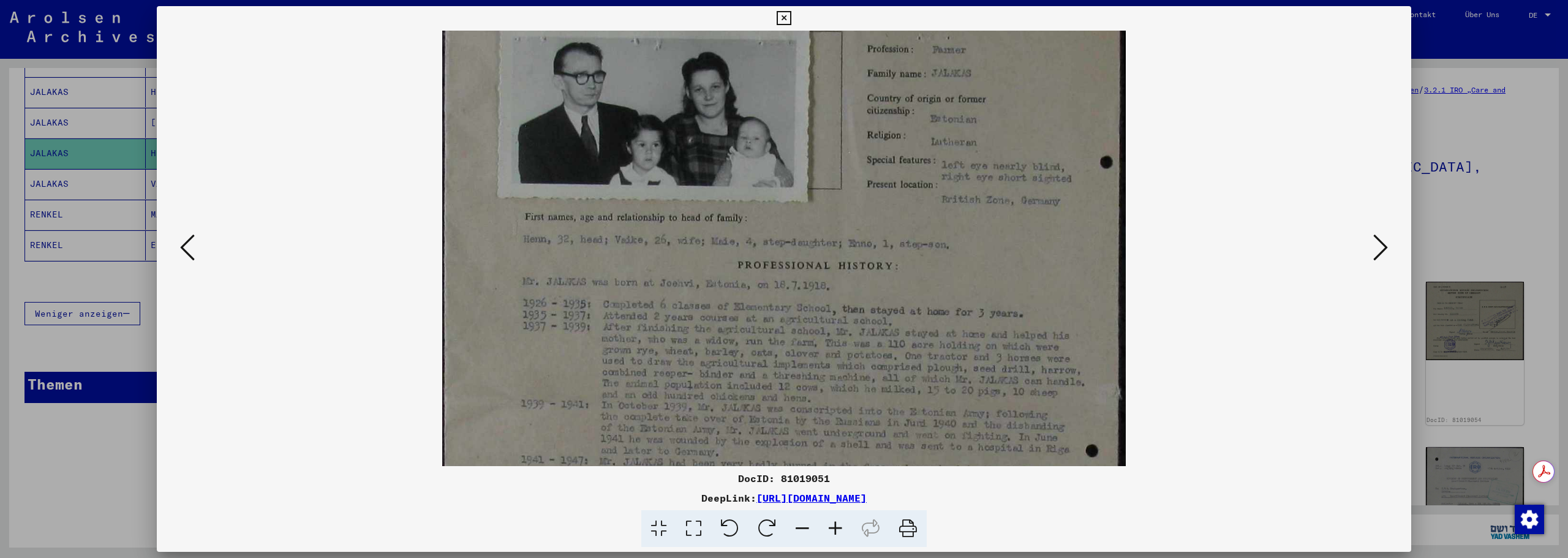
scroll to position [47, 0]
drag, startPoint x: 670, startPoint y: 217, endPoint x: 669, endPoint y: 315, distance: 98.0
click at [669, 315] on img at bounding box center [784, 447] width 683 height 925
click at [781, 13] on icon at bounding box center [784, 18] width 14 height 15
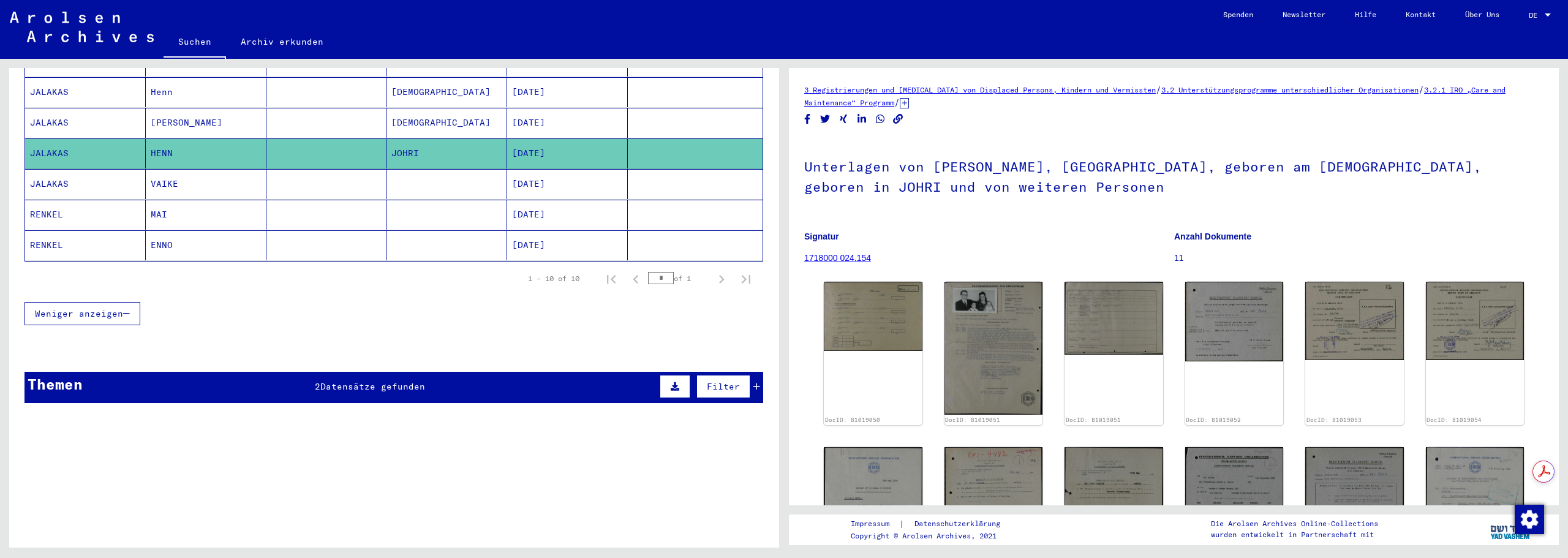
click at [225, 199] on mat-cell "MAI" at bounding box center [206, 214] width 121 height 30
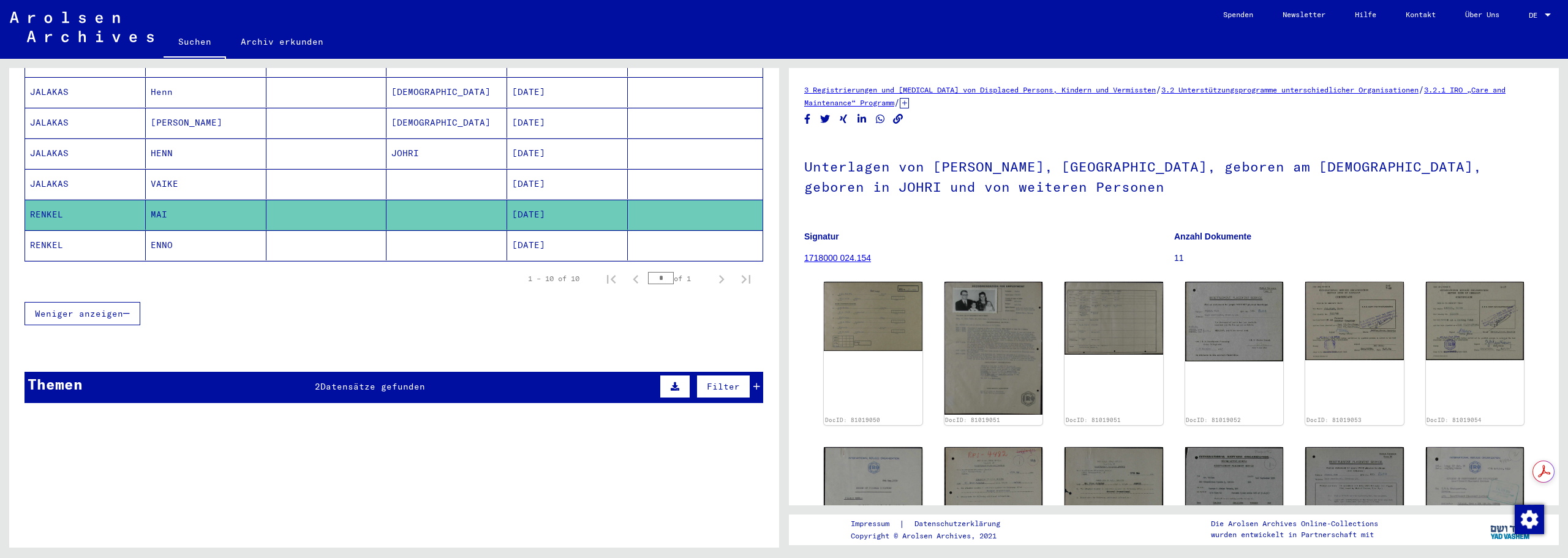
click at [567, 230] on mat-cell "[DATE]" at bounding box center [567, 245] width 121 height 30
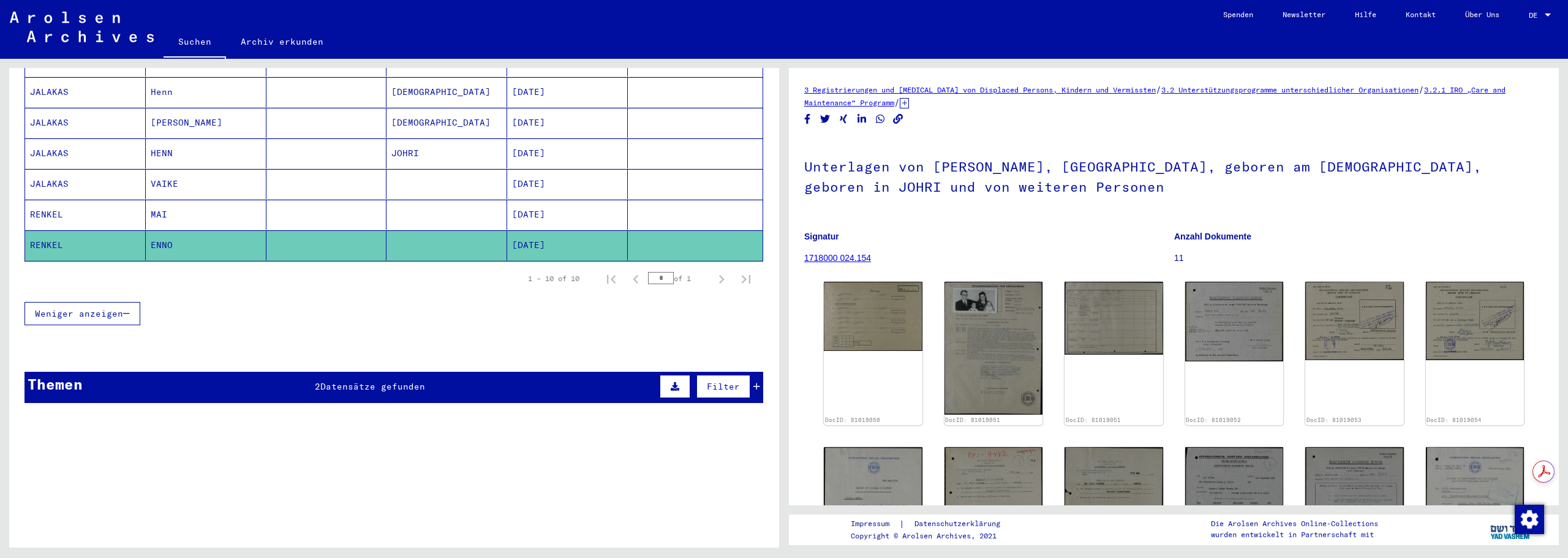
scroll to position [0, 0]
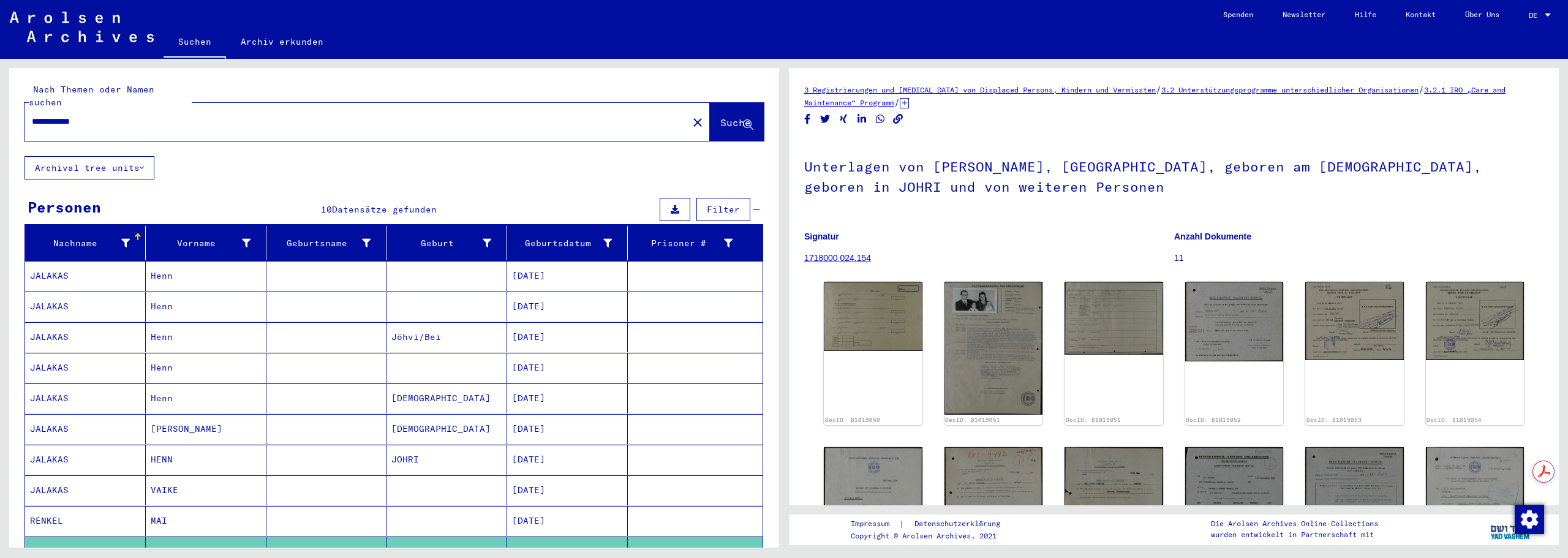
drag, startPoint x: 83, startPoint y: 109, endPoint x: 119, endPoint y: 106, distance: 36.1
click at [119, 115] on input "**********" at bounding box center [356, 121] width 649 height 13
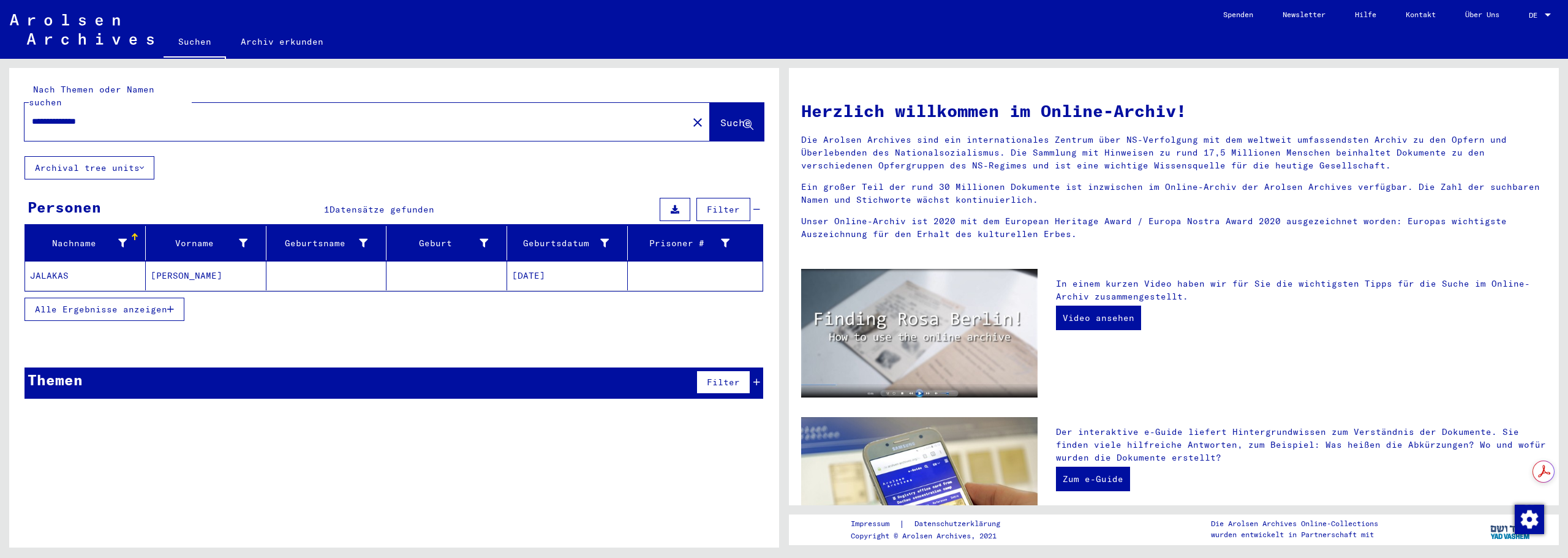
click at [54, 115] on input "**********" at bounding box center [352, 121] width 641 height 13
click at [157, 266] on mat-cell "[PERSON_NAME]" at bounding box center [206, 275] width 121 height 29
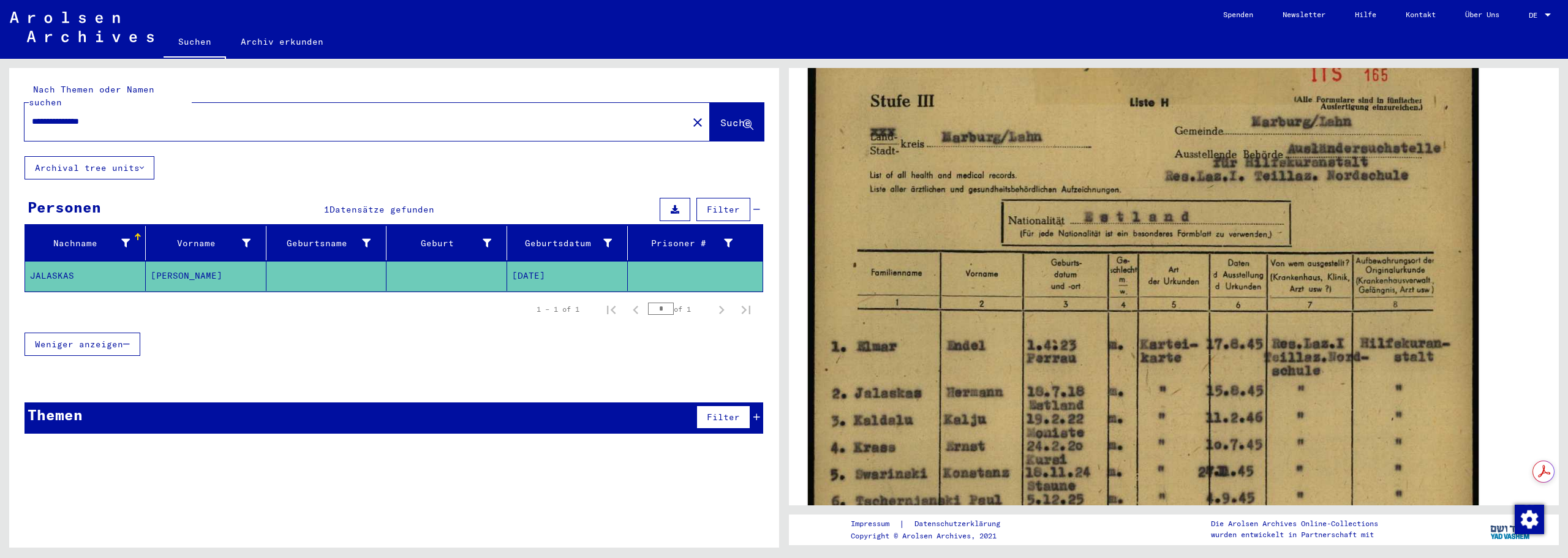
scroll to position [408, 0]
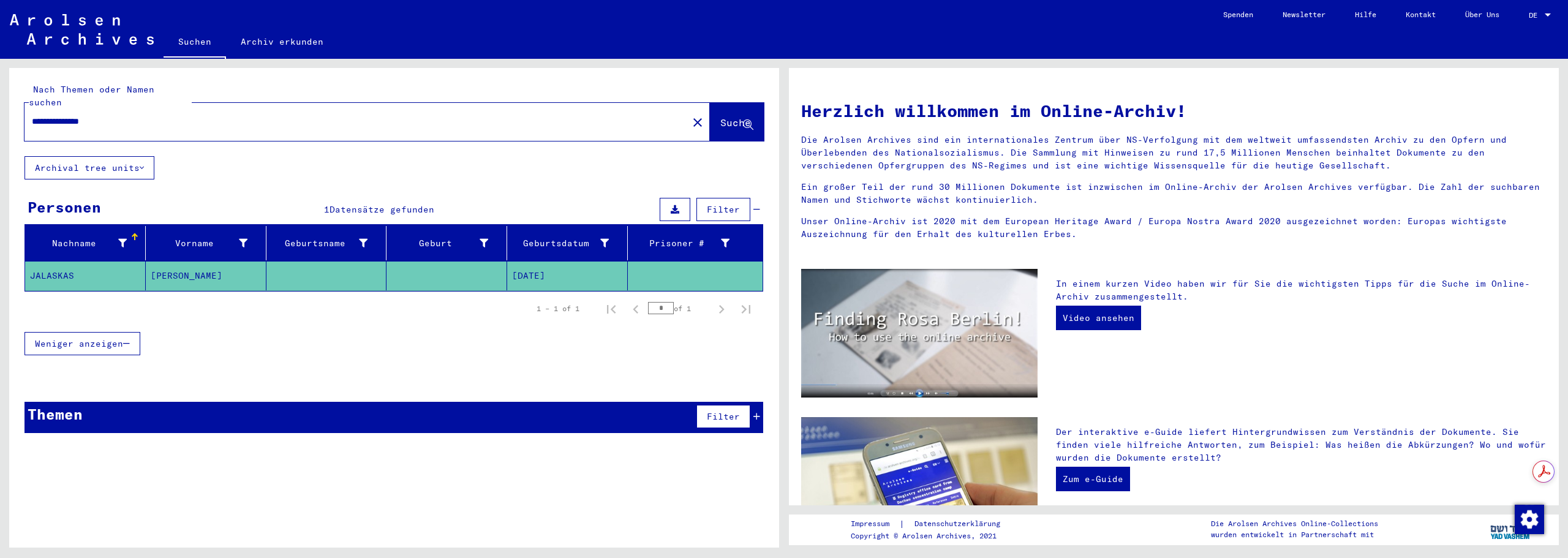
type input "**********"
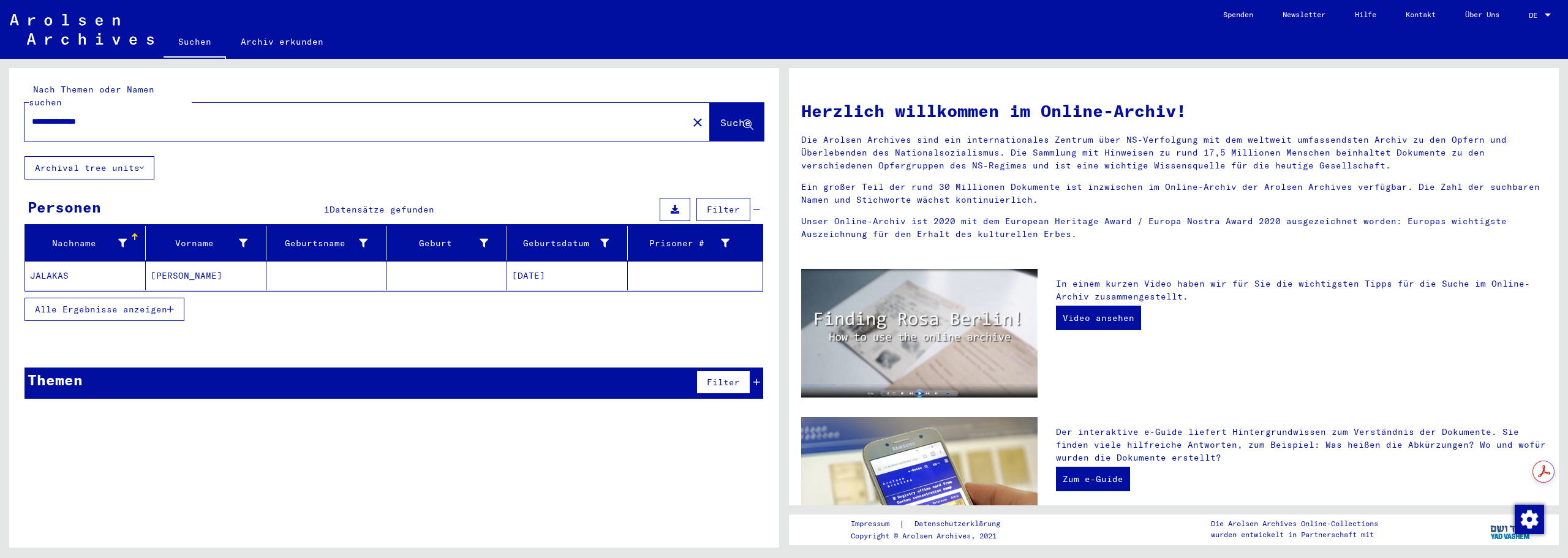
click at [199, 261] on mat-cell "[PERSON_NAME]" at bounding box center [206, 275] width 121 height 29
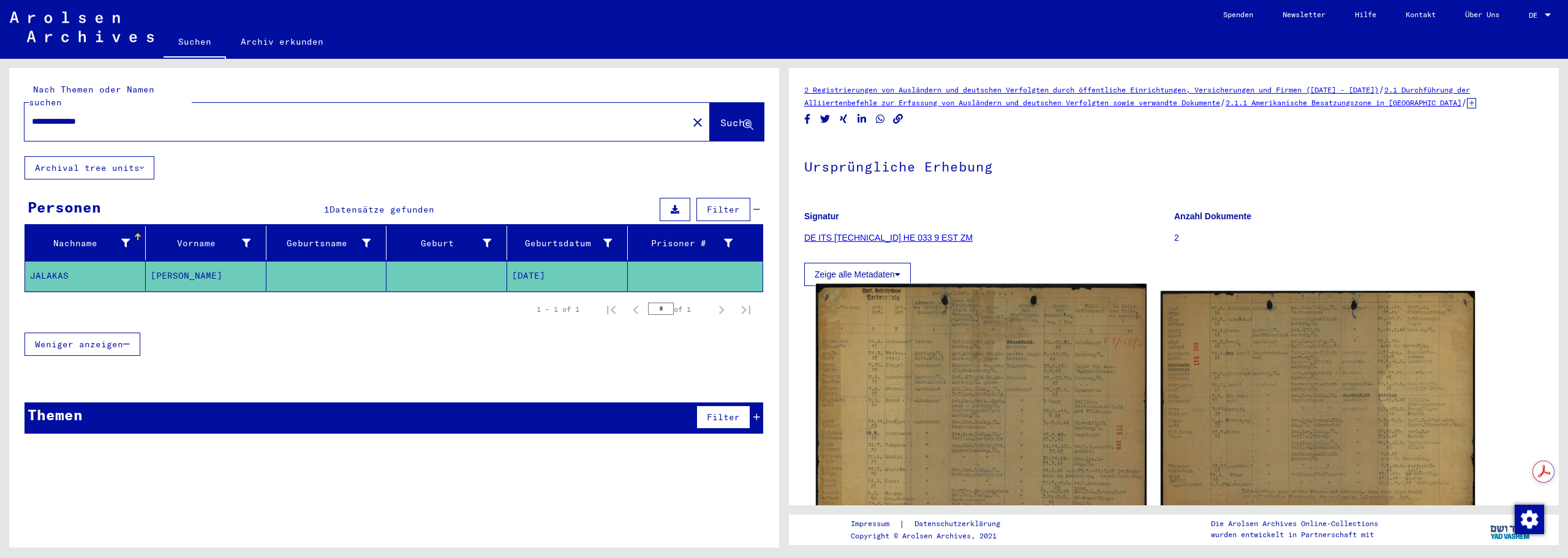
click at [976, 344] on img at bounding box center [981, 429] width 330 height 290
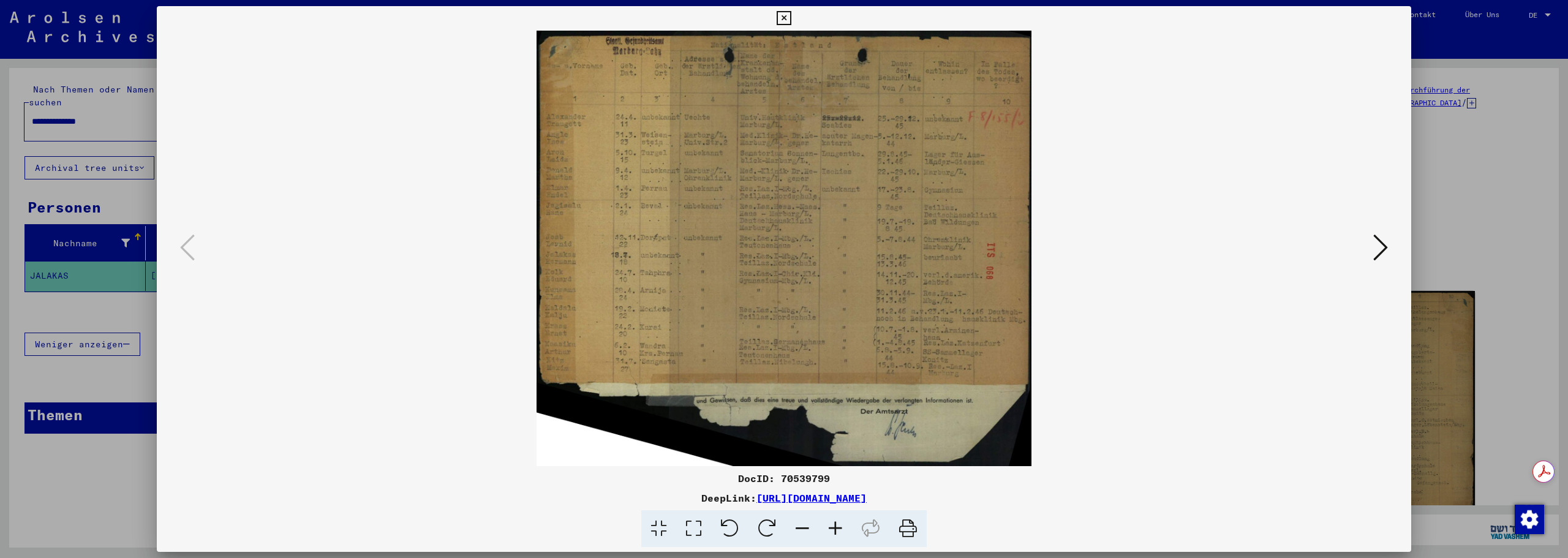
click at [828, 530] on icon at bounding box center [835, 529] width 33 height 38
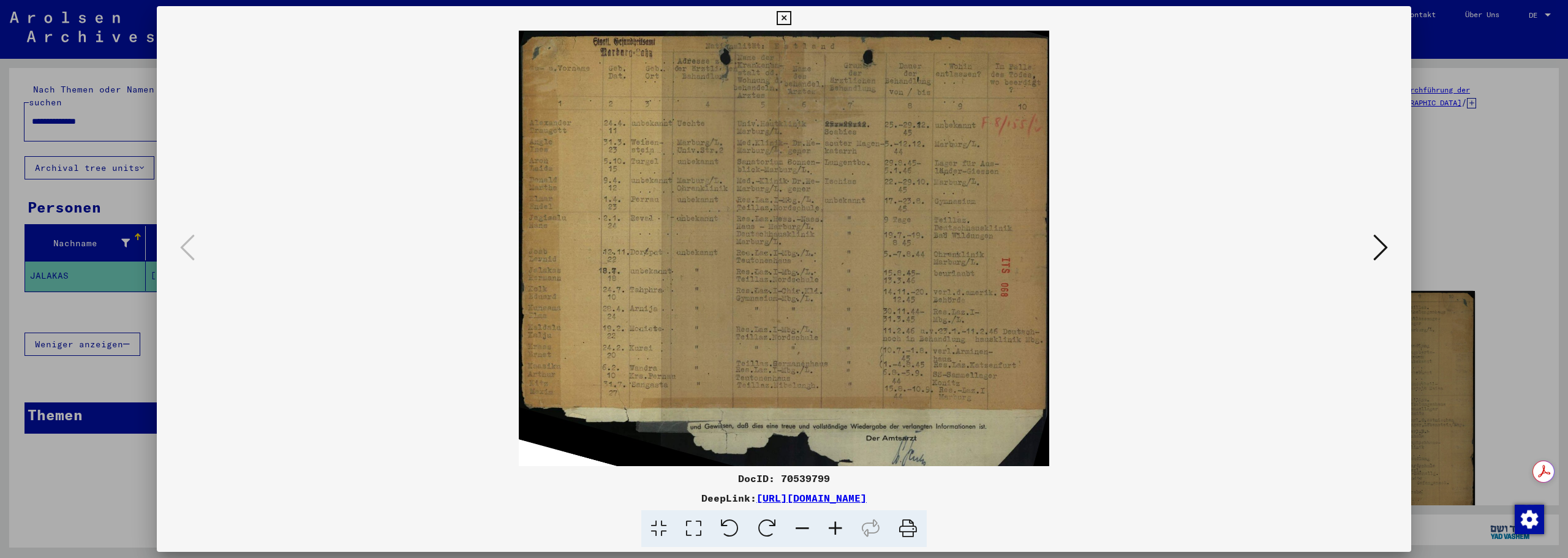
click at [828, 530] on icon at bounding box center [835, 529] width 33 height 38
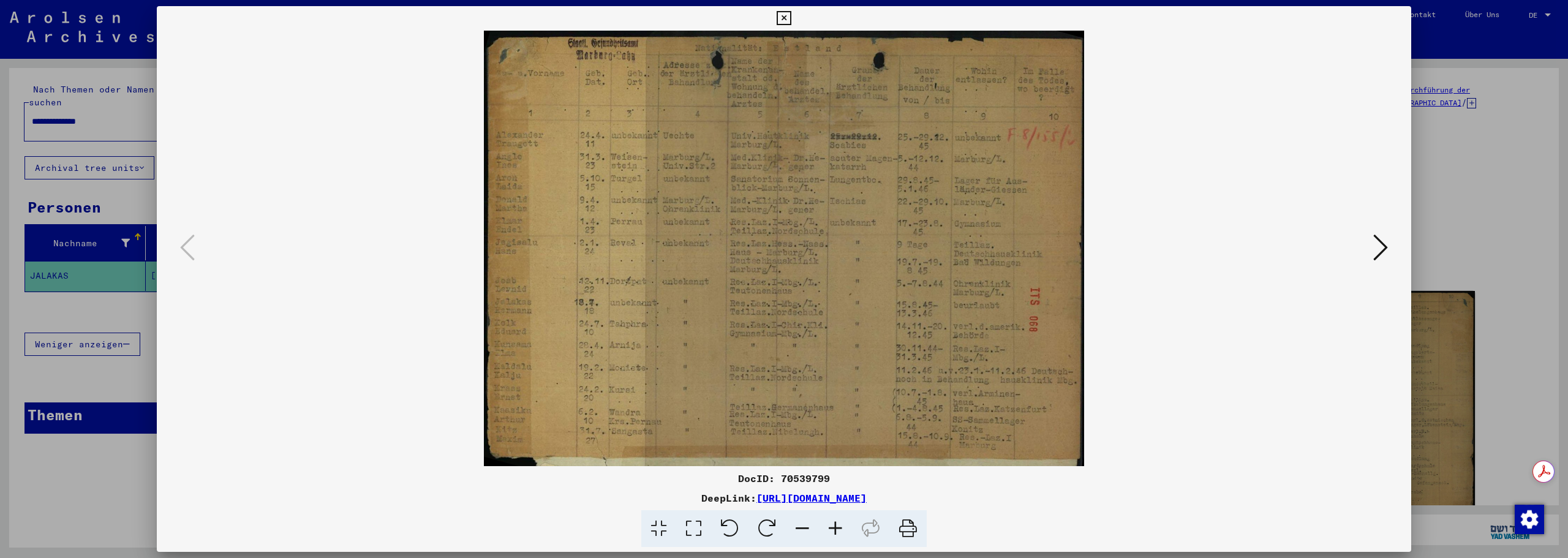
click at [828, 530] on icon at bounding box center [835, 529] width 33 height 38
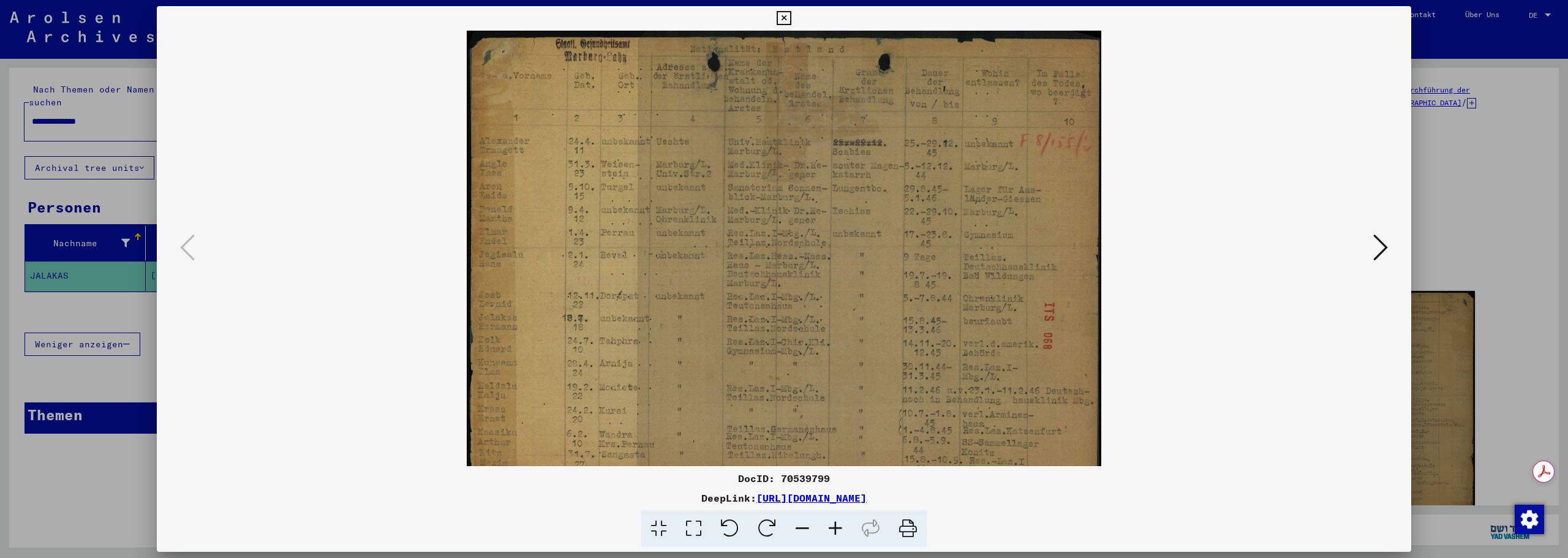
click at [828, 530] on icon at bounding box center [835, 529] width 33 height 38
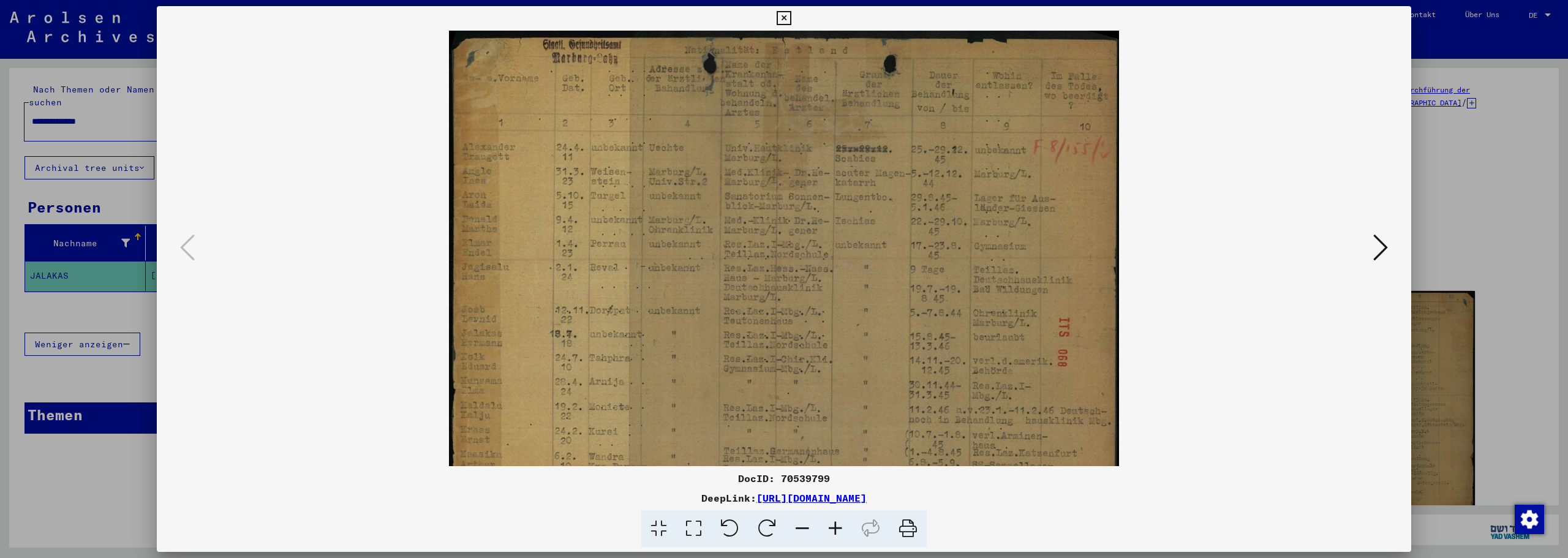
click at [828, 530] on icon at bounding box center [835, 529] width 33 height 38
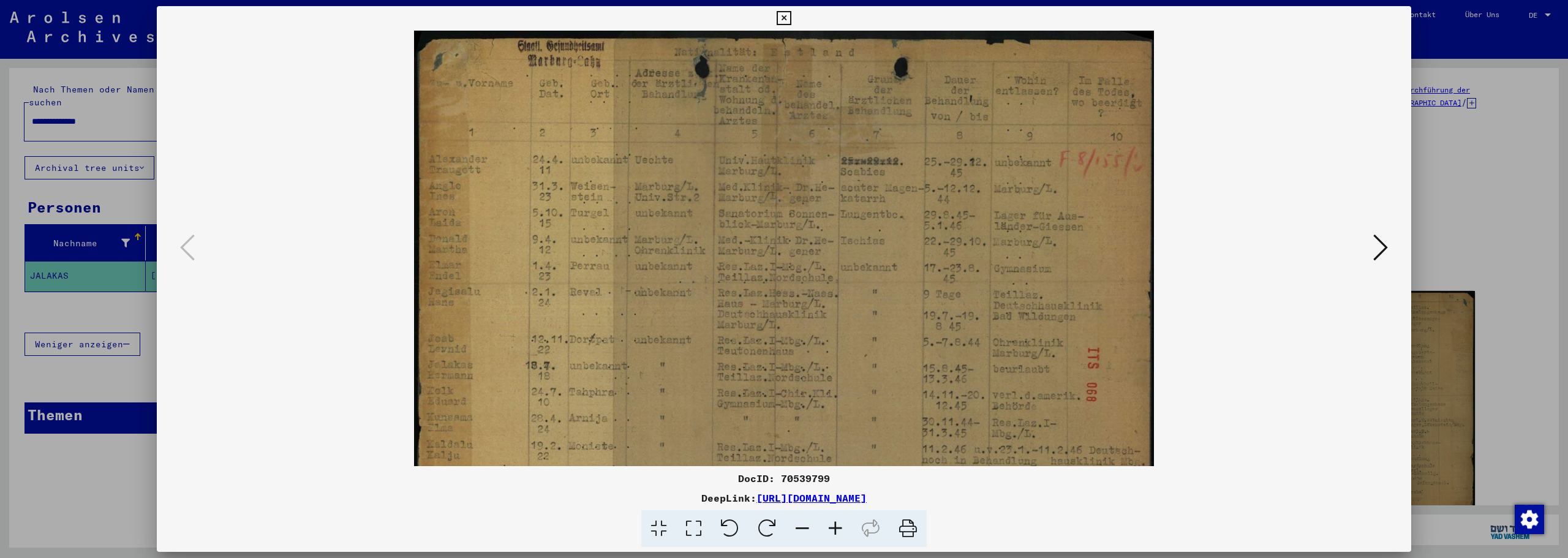
click at [828, 530] on icon at bounding box center [835, 529] width 33 height 38
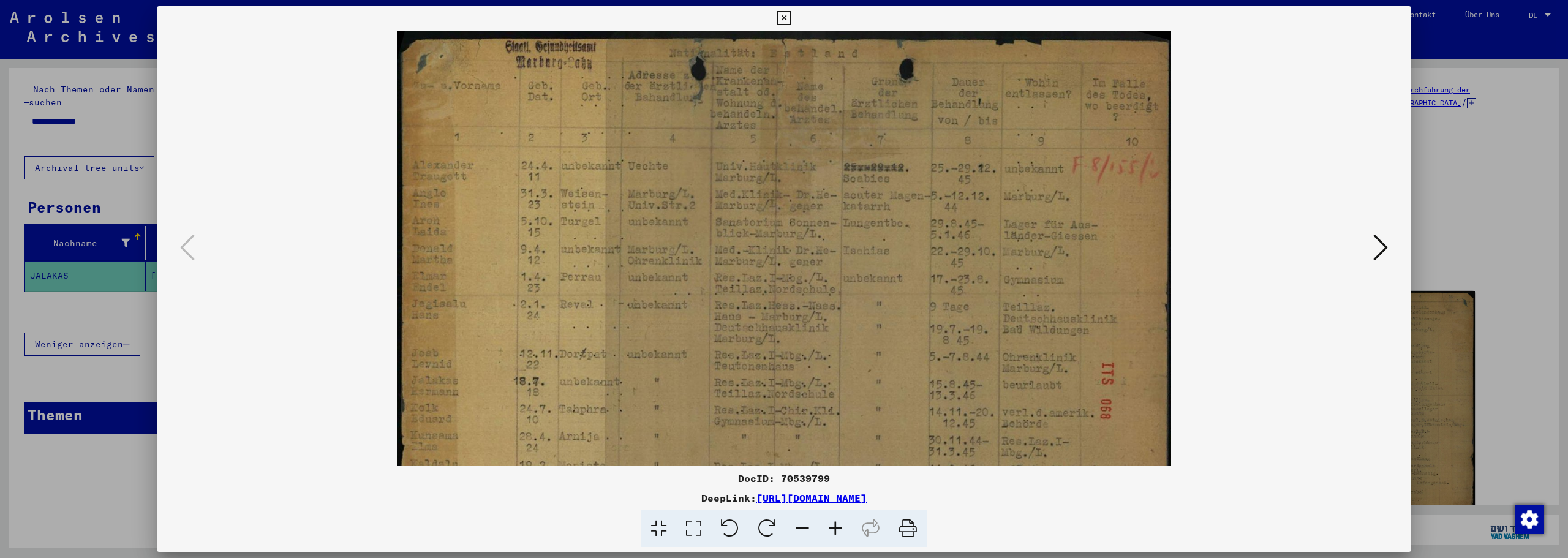
click at [828, 530] on icon at bounding box center [835, 529] width 33 height 38
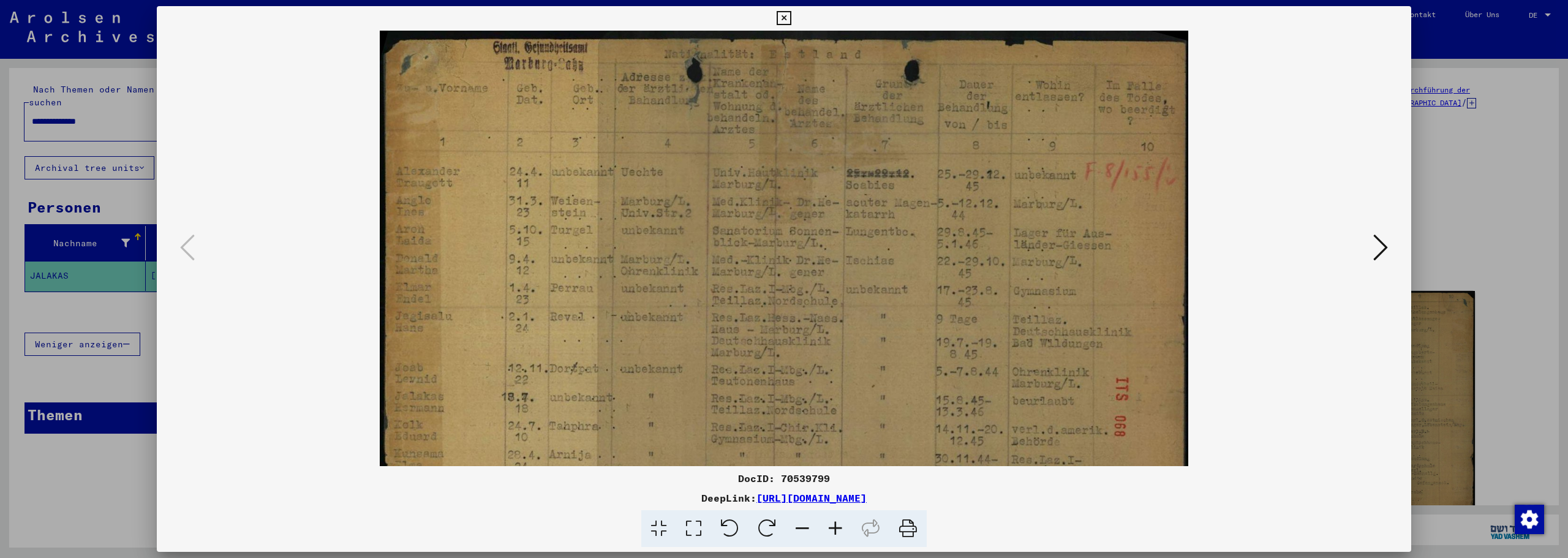
click at [828, 530] on icon at bounding box center [835, 529] width 33 height 38
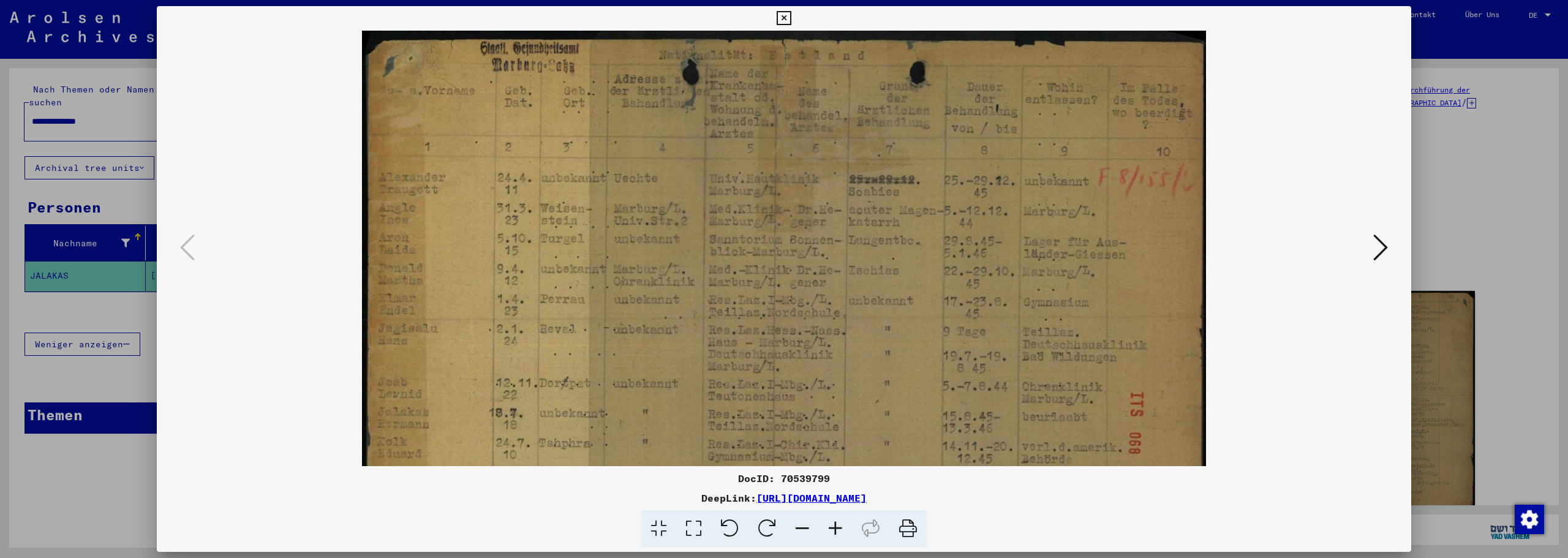
click at [826, 529] on icon at bounding box center [835, 529] width 33 height 38
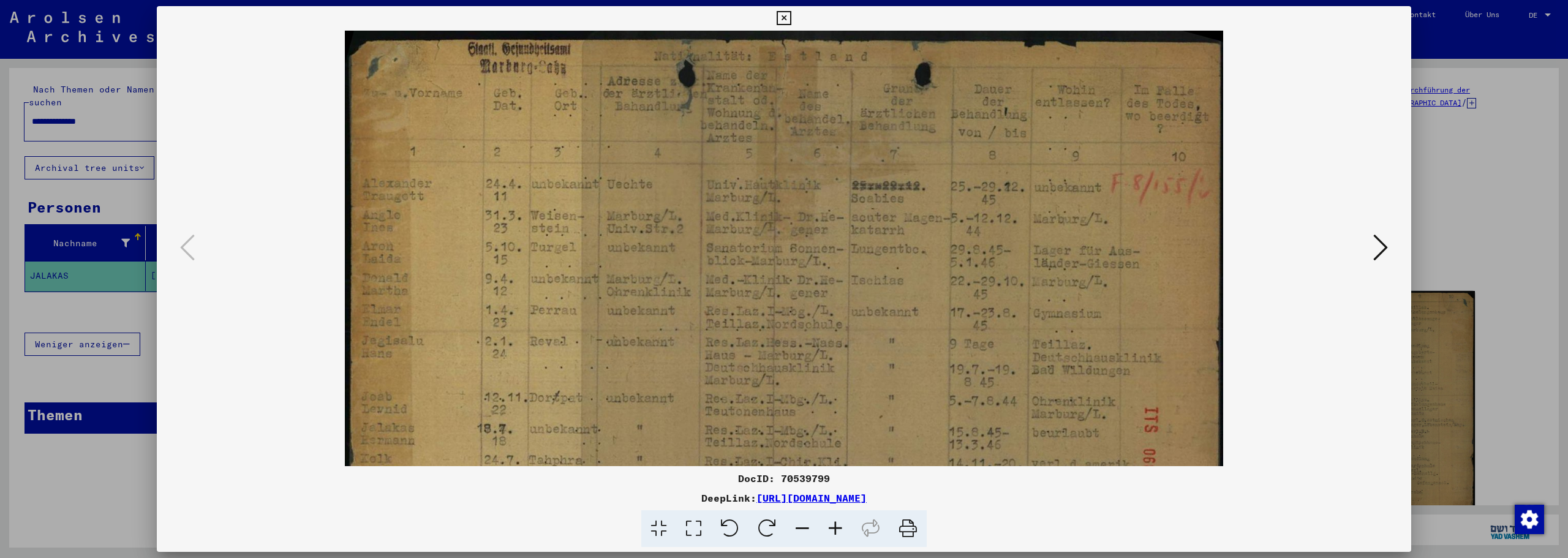
click at [826, 529] on icon at bounding box center [835, 529] width 33 height 38
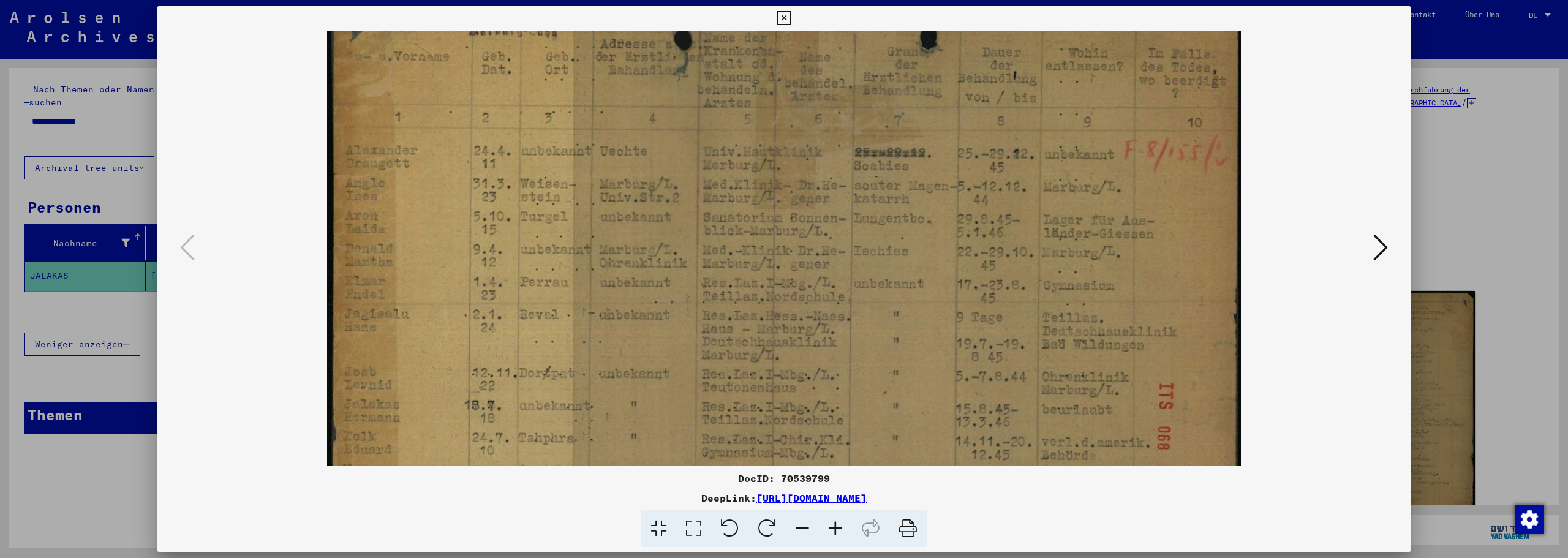
scroll to position [39, 0]
drag, startPoint x: 712, startPoint y: 393, endPoint x: 715, endPoint y: 354, distance: 39.1
click at [715, 354] on img at bounding box center [784, 392] width 913 height 803
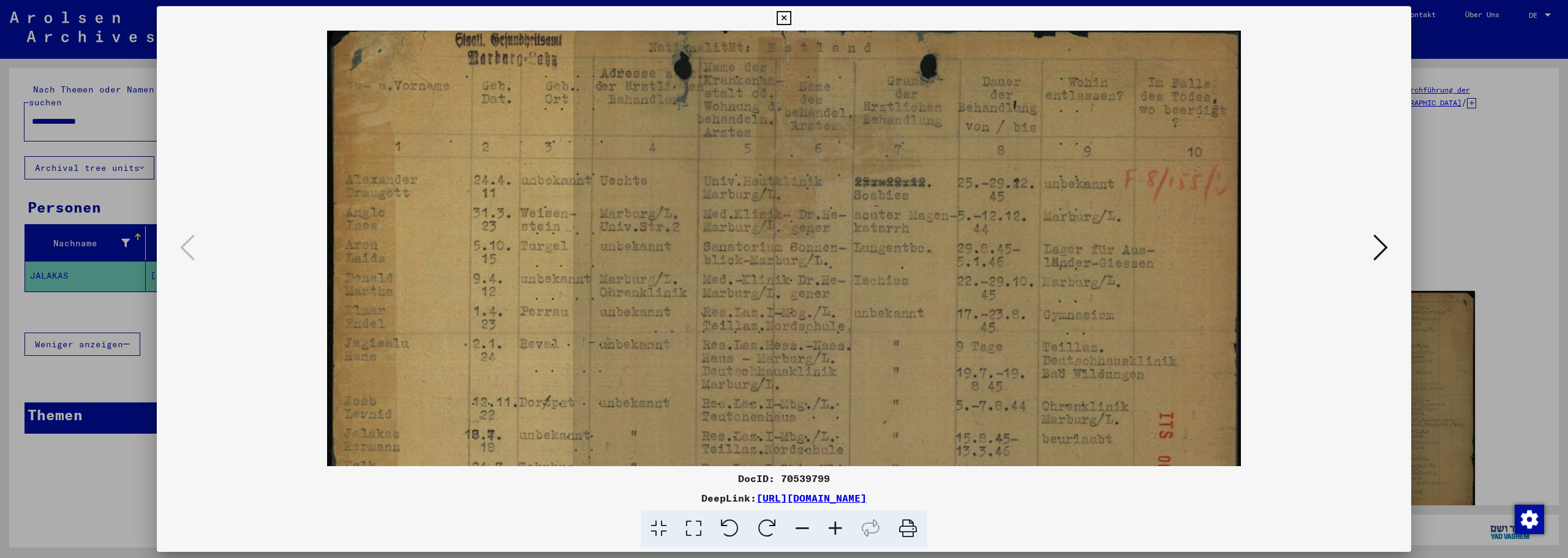
scroll to position [0, 0]
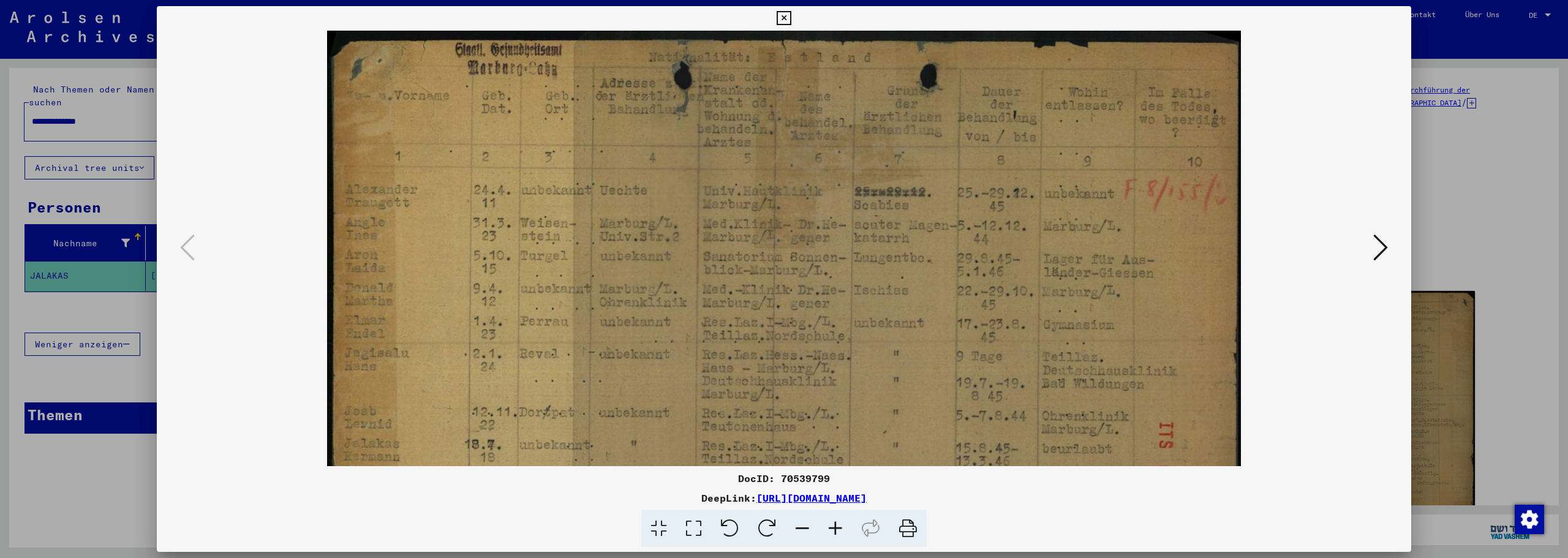
drag, startPoint x: 778, startPoint y: 248, endPoint x: 778, endPoint y: 290, distance: 42.0
click at [778, 290] on img at bounding box center [784, 432] width 913 height 803
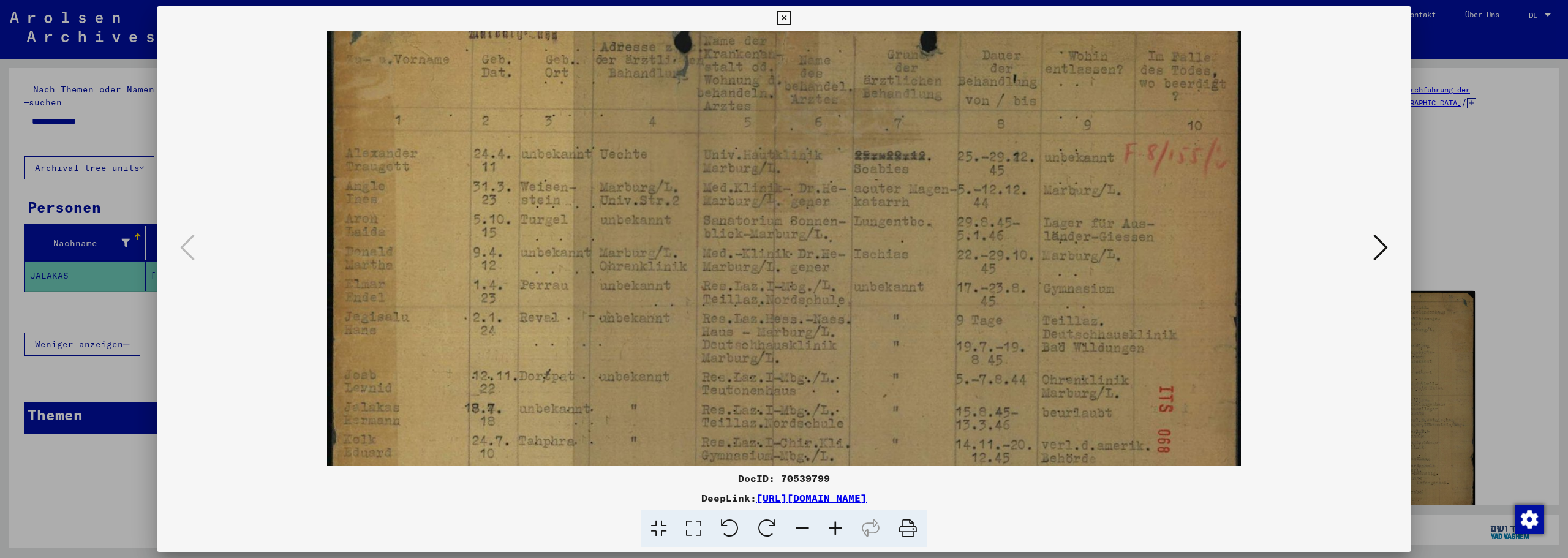
scroll to position [37, 0]
drag, startPoint x: 609, startPoint y: 364, endPoint x: 615, endPoint y: 328, distance: 36.5
click at [615, 328] on img at bounding box center [784, 395] width 913 height 803
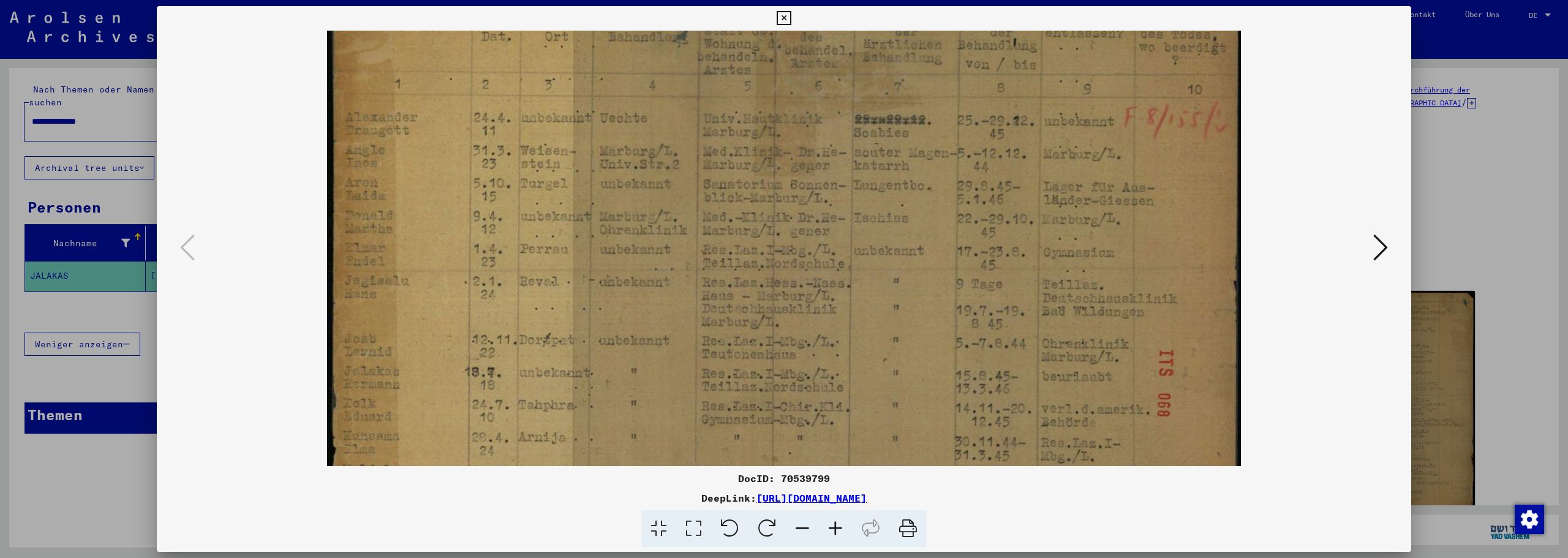
drag, startPoint x: 785, startPoint y: 324, endPoint x: 785, endPoint y: 290, distance: 34.0
click at [785, 290] on img at bounding box center [784, 359] width 913 height 803
click at [787, 18] on icon at bounding box center [784, 18] width 14 height 15
